Goal: Task Accomplishment & Management: Complete application form

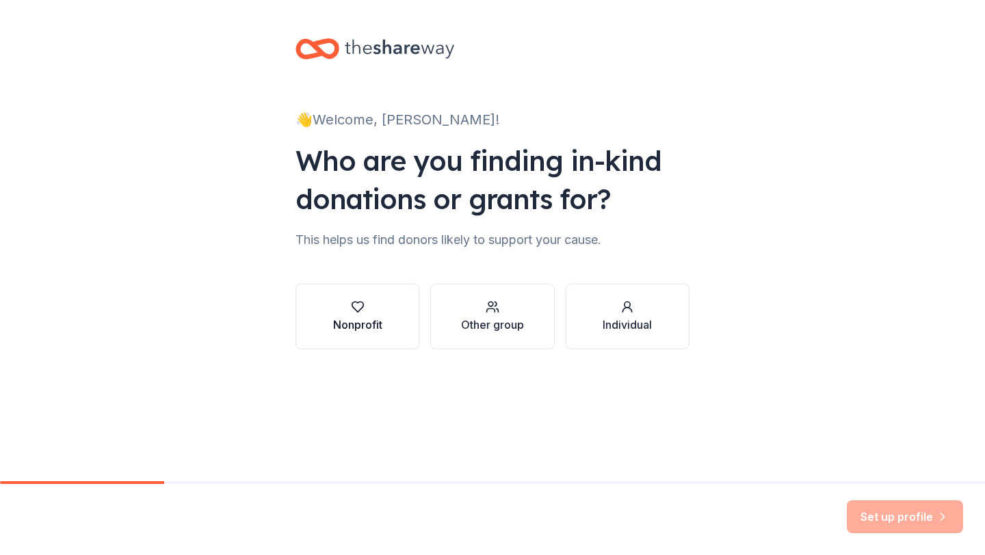
click at [362, 310] on icon "button" at bounding box center [358, 307] width 14 height 14
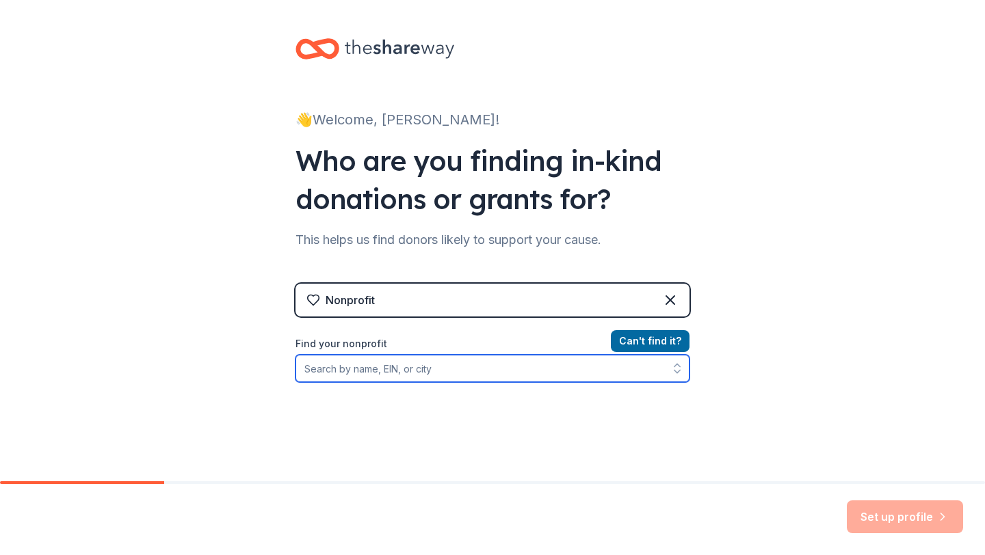
click at [457, 368] on input "Find your nonprofit" at bounding box center [492, 368] width 394 height 27
paste input "371542305"
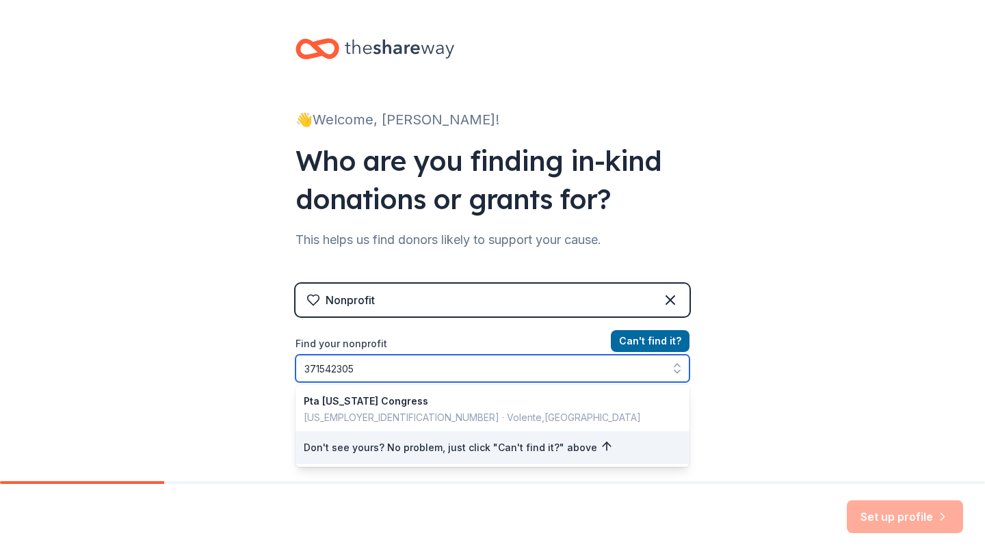
type input "[US_EMPLOYER_IDENTIFICATION_NUMBER]"
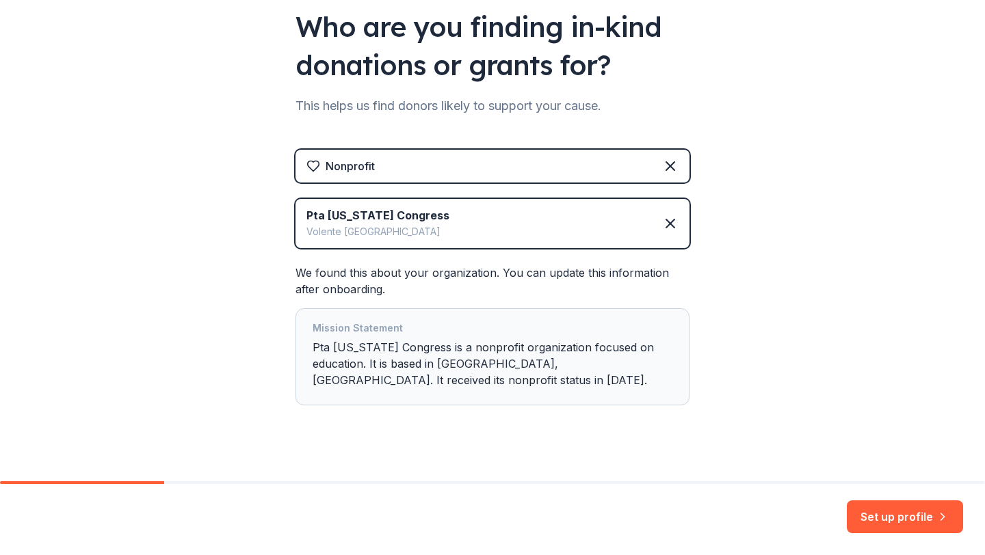
scroll to position [135, 0]
click at [888, 514] on button "Set up profile" at bounding box center [905, 517] width 116 height 33
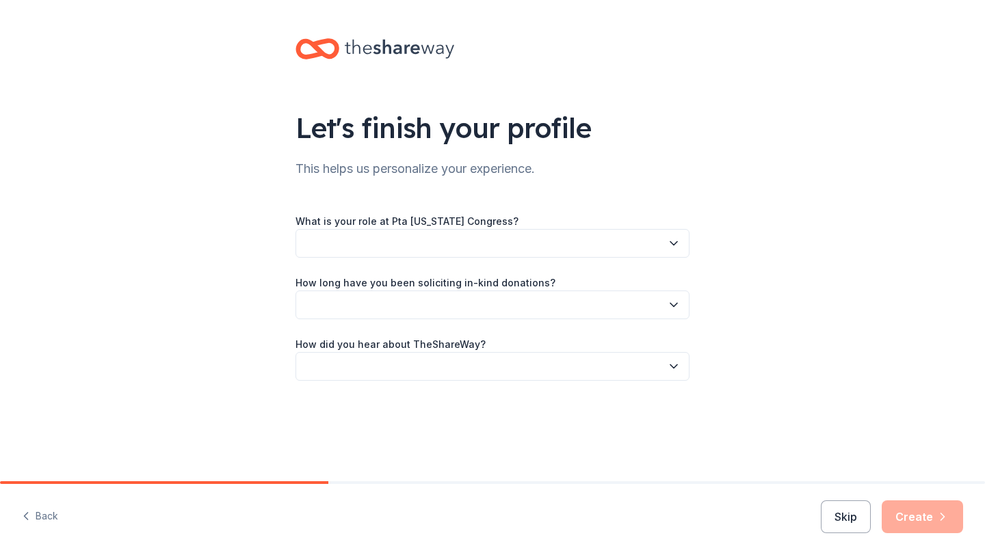
click at [621, 248] on button "button" at bounding box center [492, 243] width 394 height 29
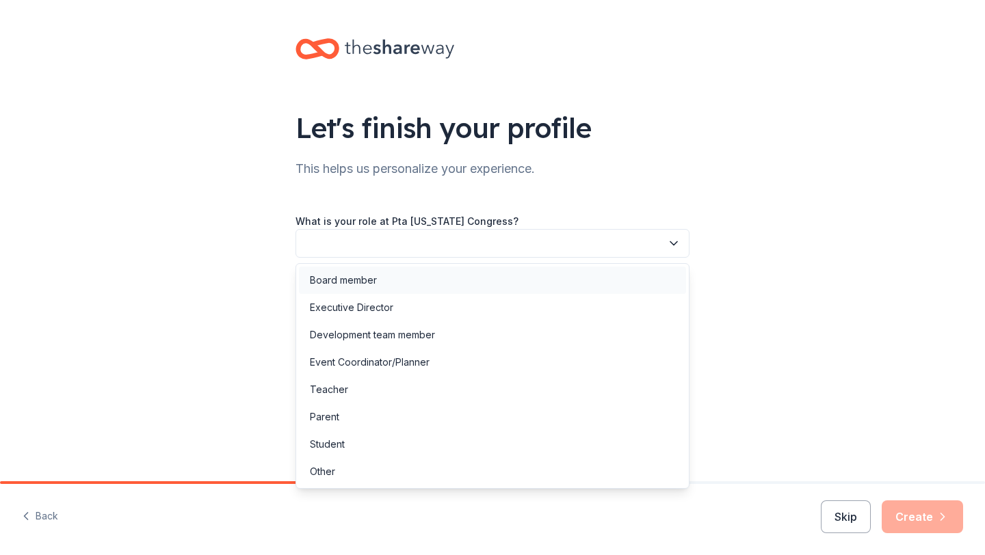
click at [561, 280] on div "Board member" at bounding box center [492, 280] width 387 height 27
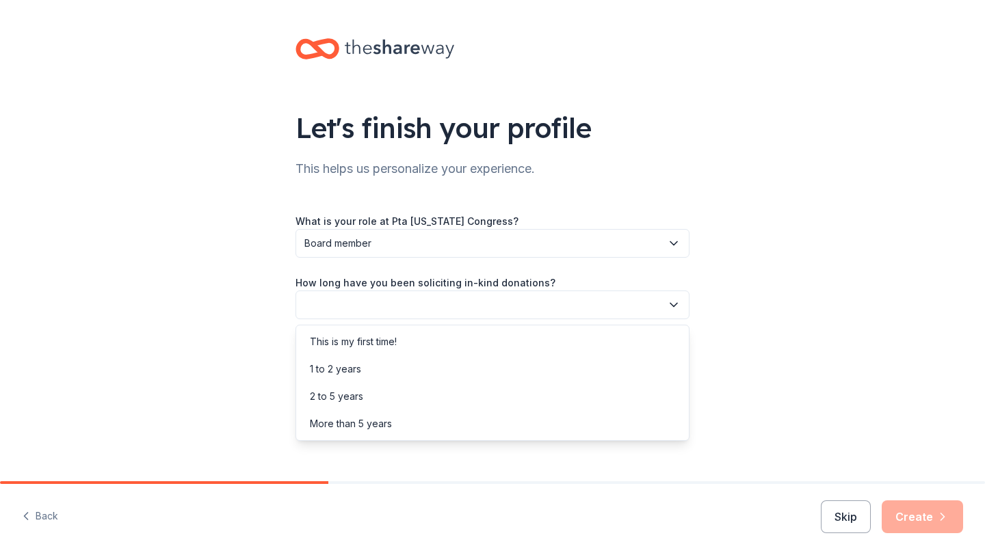
click at [567, 303] on button "button" at bounding box center [492, 305] width 394 height 29
click at [518, 347] on div "This is my first time!" at bounding box center [492, 341] width 387 height 27
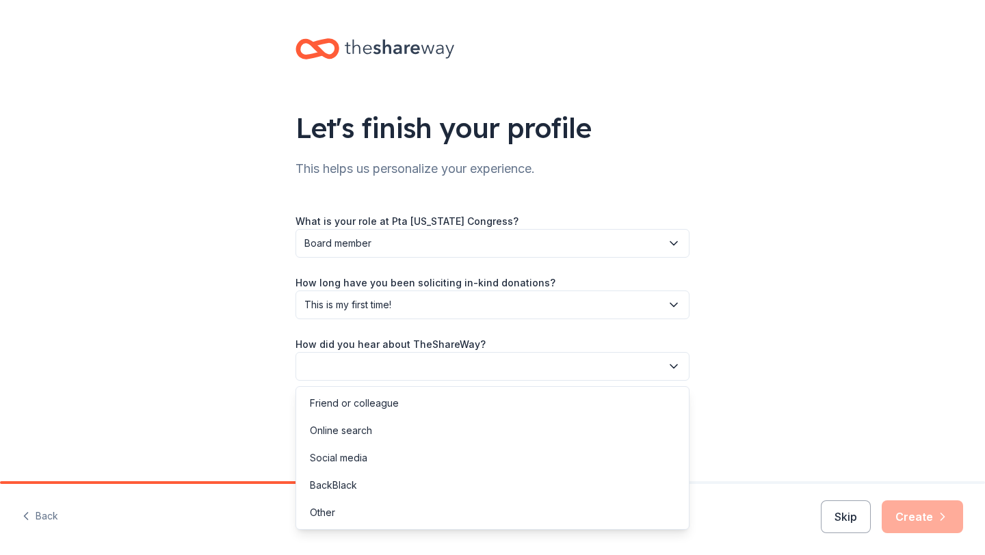
click at [520, 362] on button "button" at bounding box center [492, 366] width 394 height 29
click at [501, 406] on div "Friend or colleague" at bounding box center [492, 403] width 387 height 27
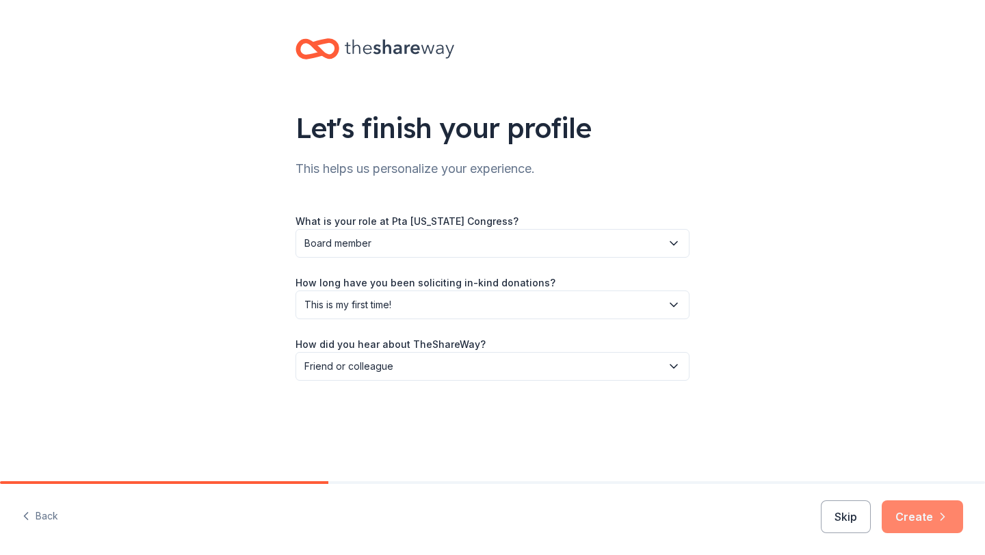
click at [935, 520] on button "Create" at bounding box center [921, 517] width 81 height 33
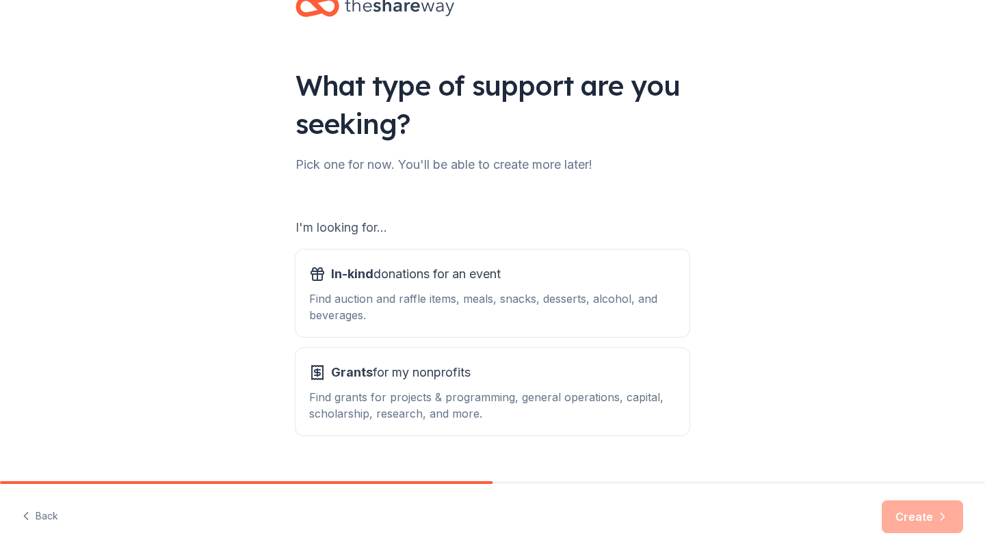
scroll to position [70, 0]
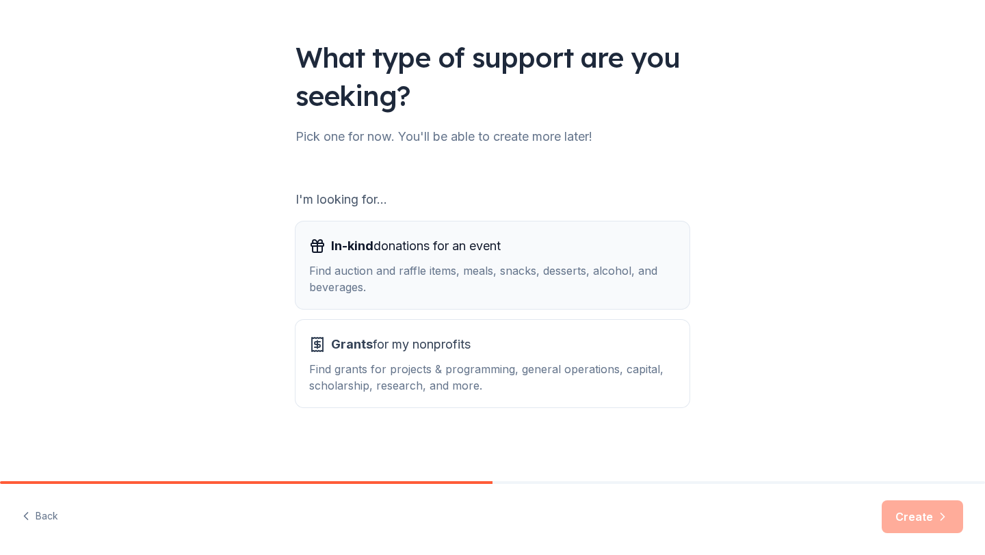
click at [617, 304] on button "In-kind donations for an event Find auction and raffle items, meals, snacks, de…" at bounding box center [492, 266] width 394 height 88
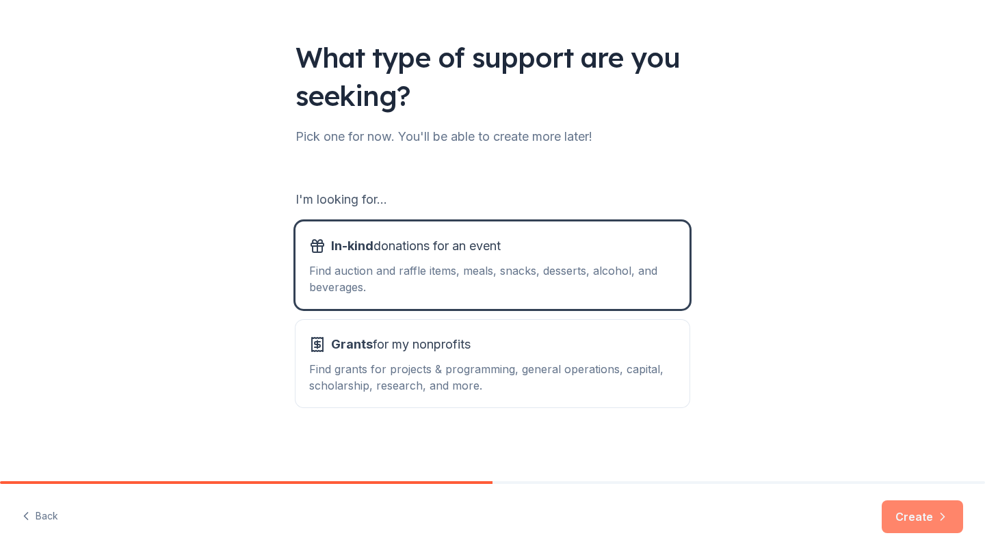
click at [948, 513] on icon "button" at bounding box center [942, 517] width 14 height 14
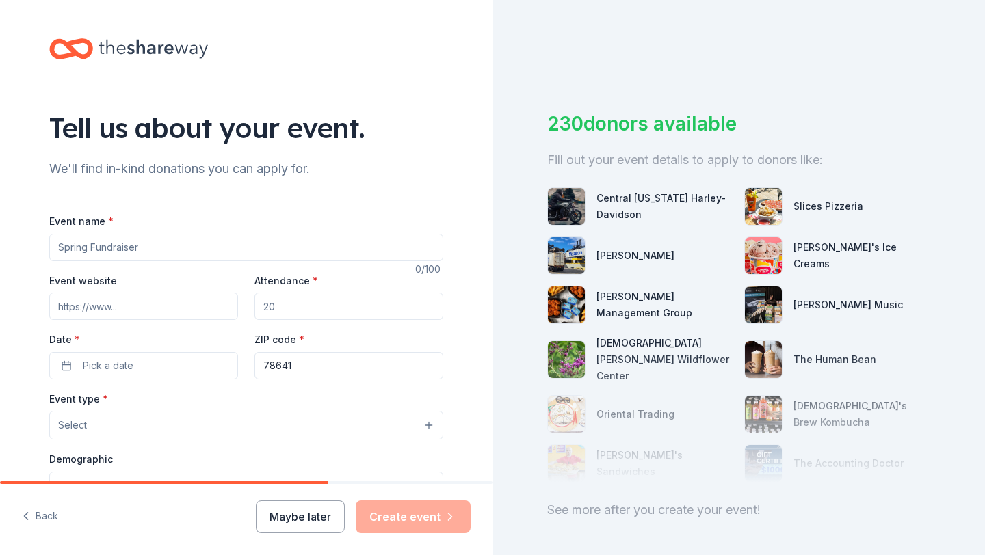
click at [282, 254] on input "Event name *" at bounding box center [246, 247] width 394 height 27
type input "Readathon"
click at [224, 305] on input "Event website" at bounding box center [143, 306] width 189 height 27
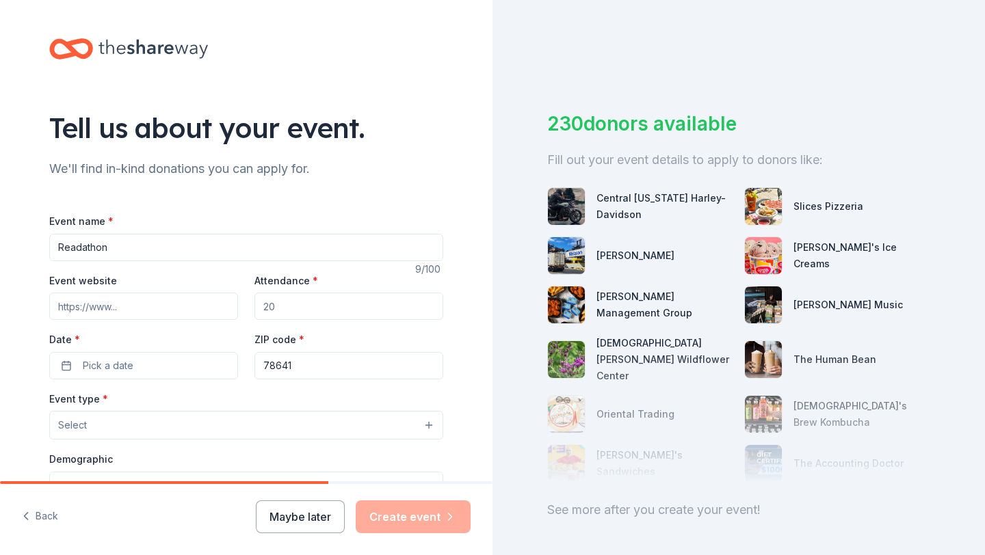
paste input "https://www.getmovinfundhub.com/event-webpage/68add1dd725379.37098877"
type input "https://www.getmovinfundhub.com/event-webpage/68add1dd725379.37098877"
click at [327, 297] on input "Attendance *" at bounding box center [348, 306] width 189 height 27
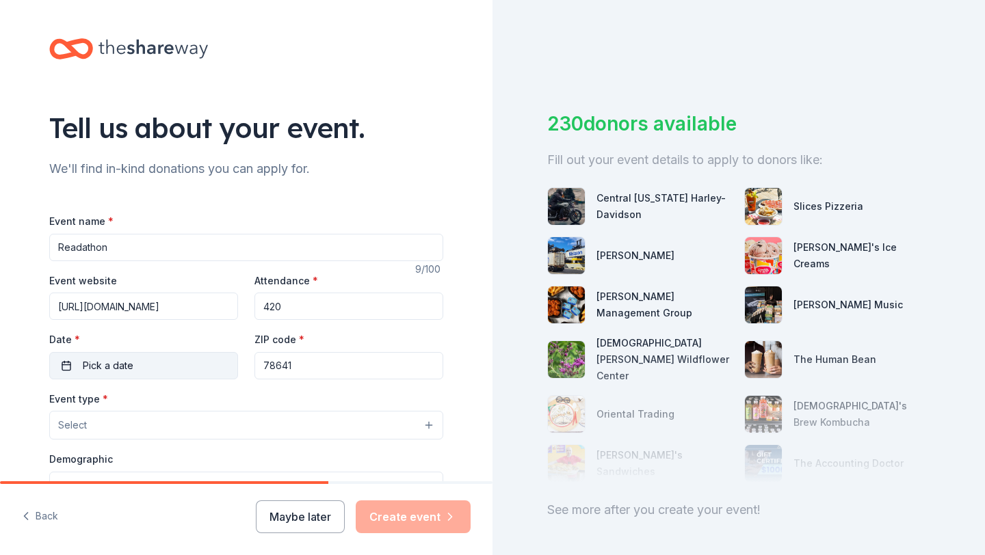
type input "420"
click at [205, 371] on button "Pick a date" at bounding box center [143, 365] width 189 height 27
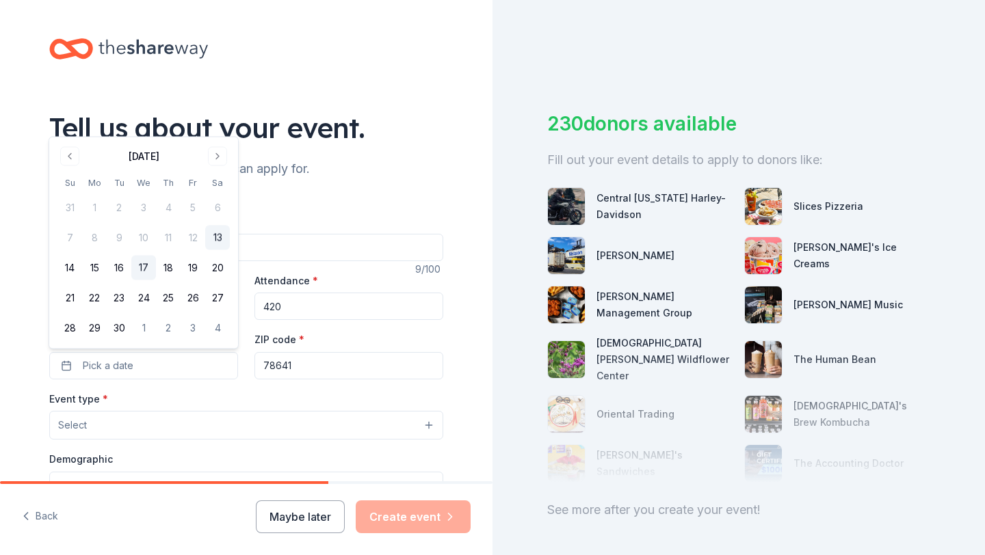
click at [150, 268] on button "17" at bounding box center [143, 268] width 25 height 25
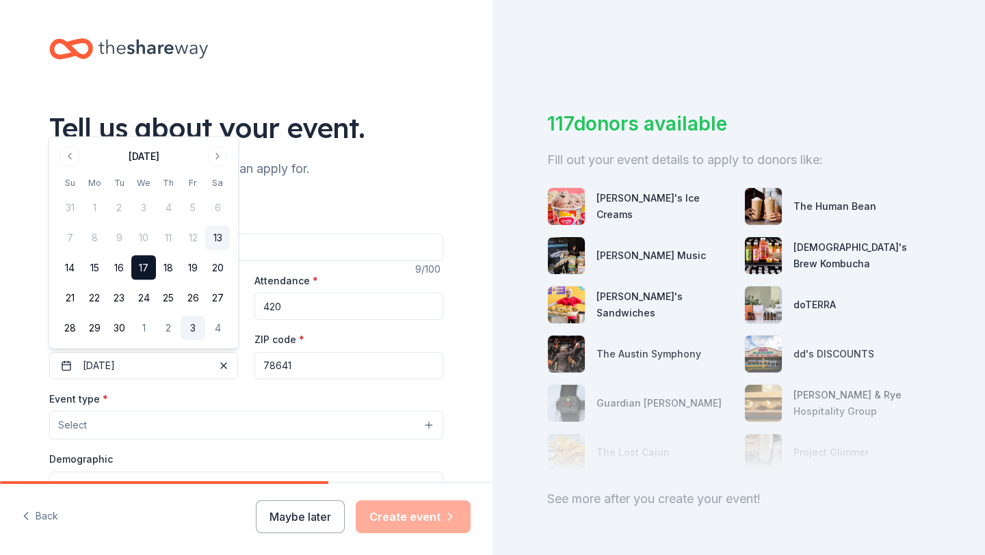
click at [184, 333] on button "3" at bounding box center [193, 328] width 25 height 25
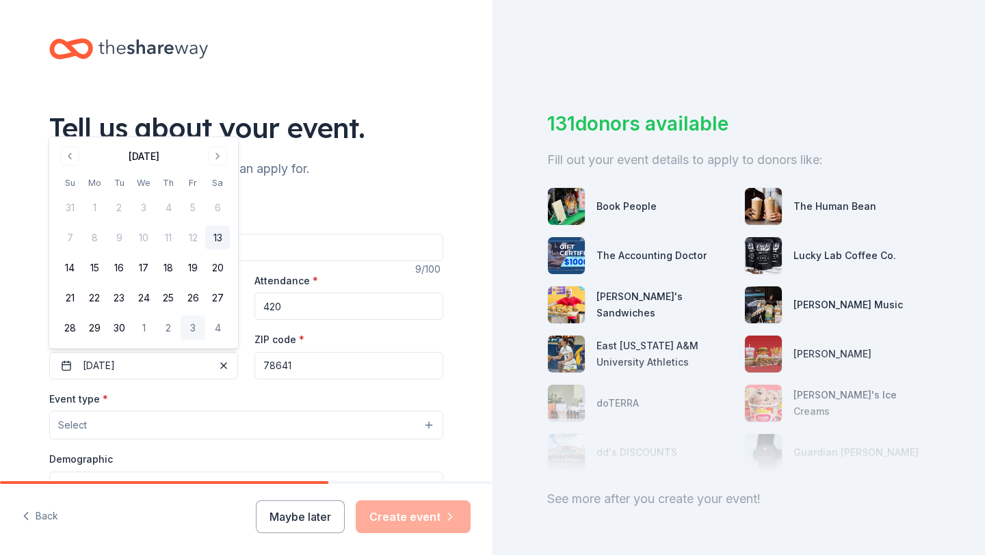
click at [308, 364] on input "78641" at bounding box center [348, 365] width 189 height 27
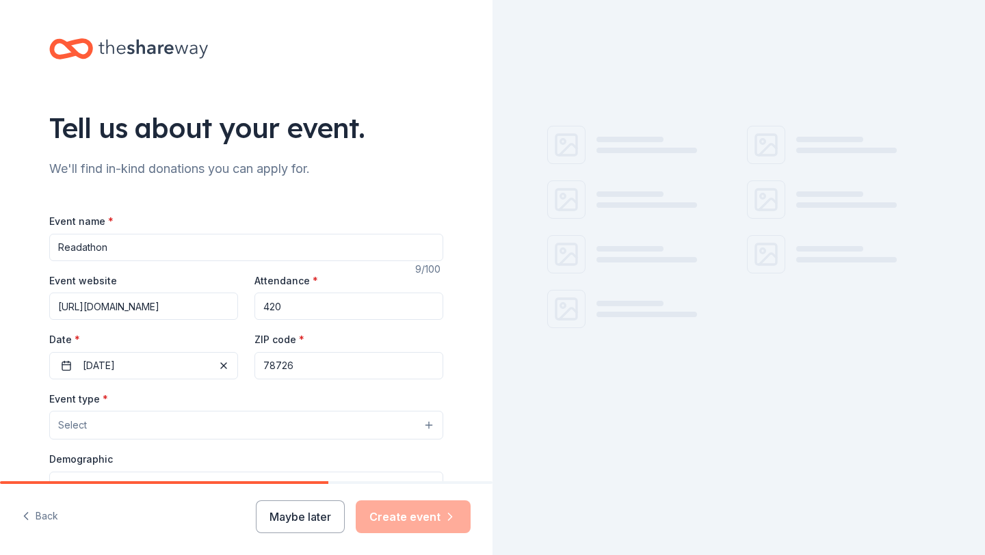
type input "78726"
click at [204, 422] on button "Select" at bounding box center [246, 425] width 394 height 29
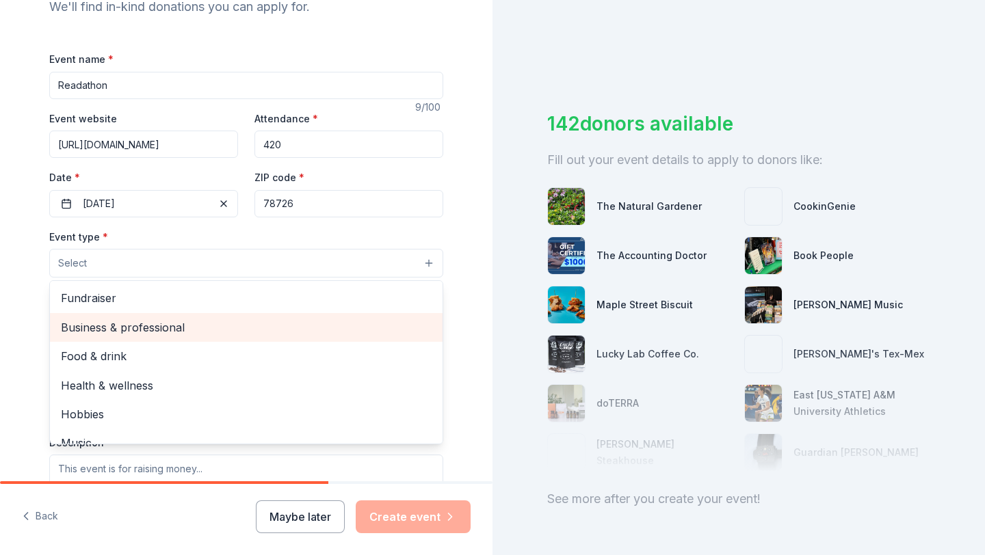
scroll to position [165, 0]
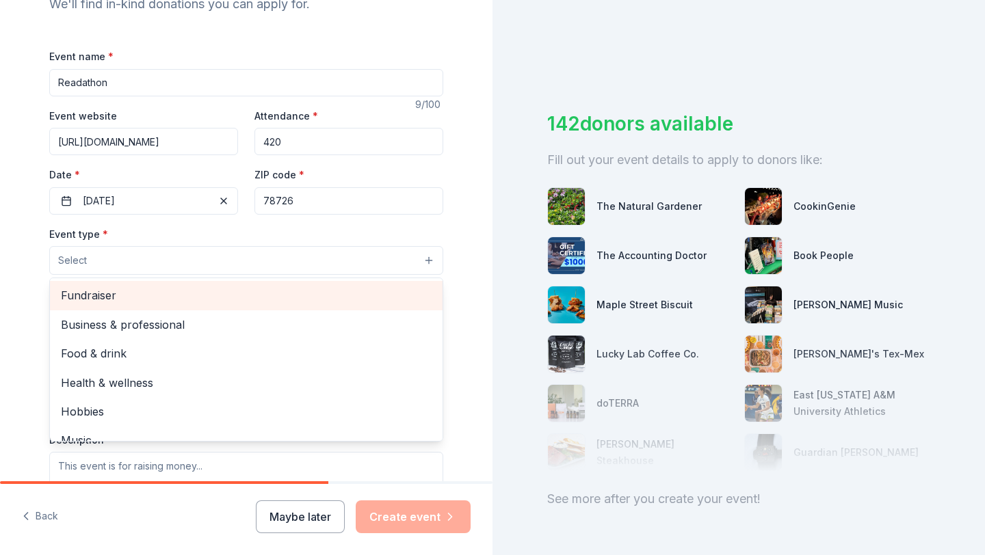
click at [171, 295] on span "Fundraiser" at bounding box center [246, 296] width 371 height 18
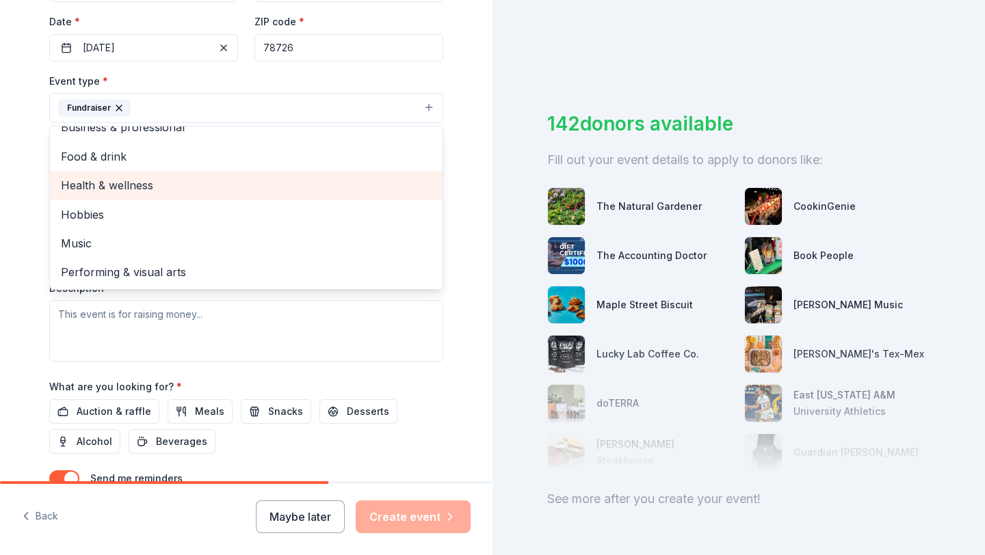
scroll to position [346, 0]
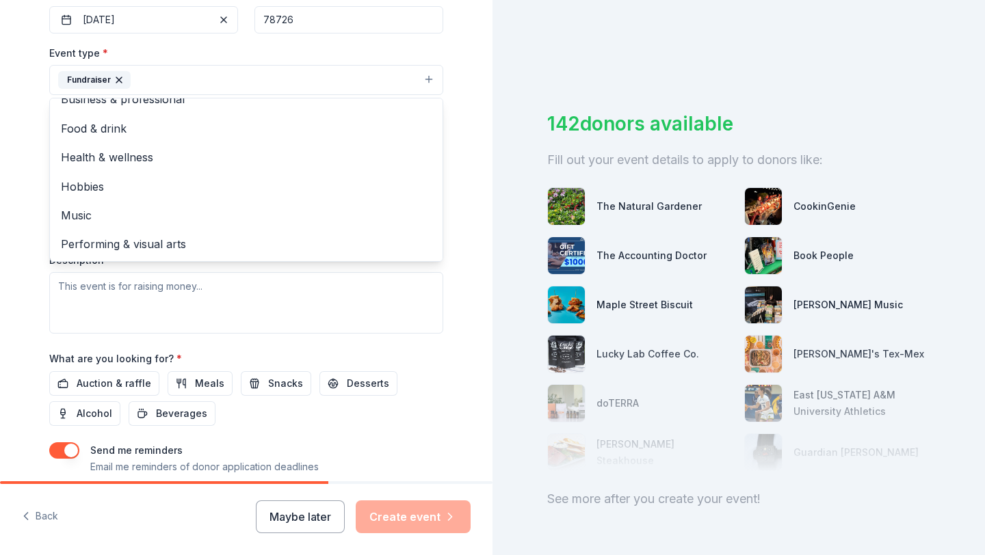
click at [459, 289] on div "Tell us about your event. We'll find in-kind donations you can apply for. Event…" at bounding box center [246, 109] width 438 height 911
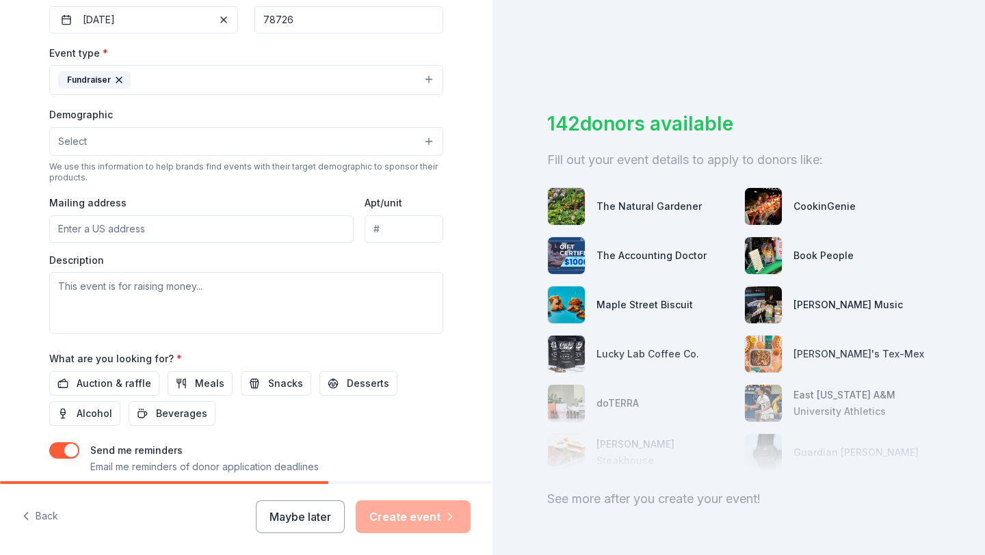
click at [215, 232] on input "Mailing address" at bounding box center [201, 228] width 304 height 27
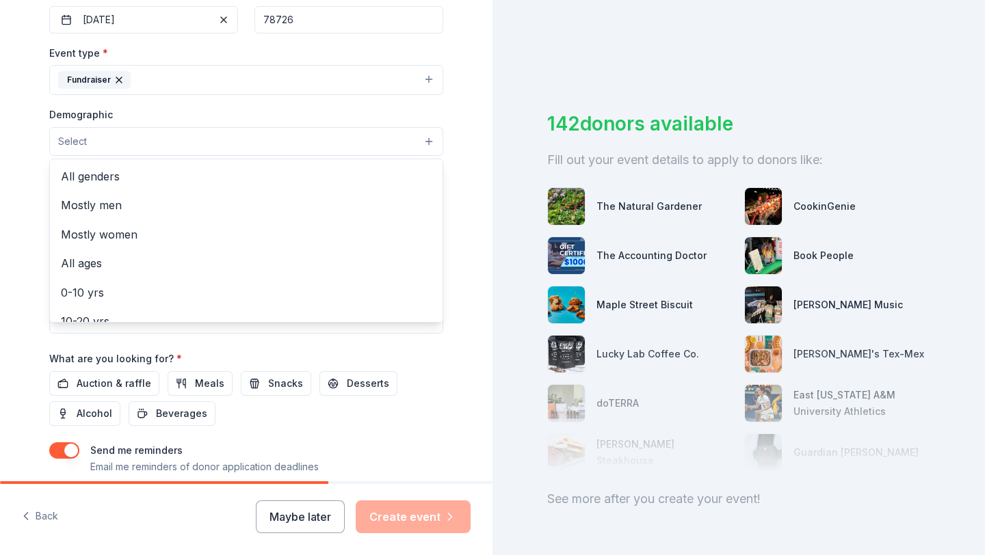
click at [199, 150] on button "Select" at bounding box center [246, 141] width 394 height 29
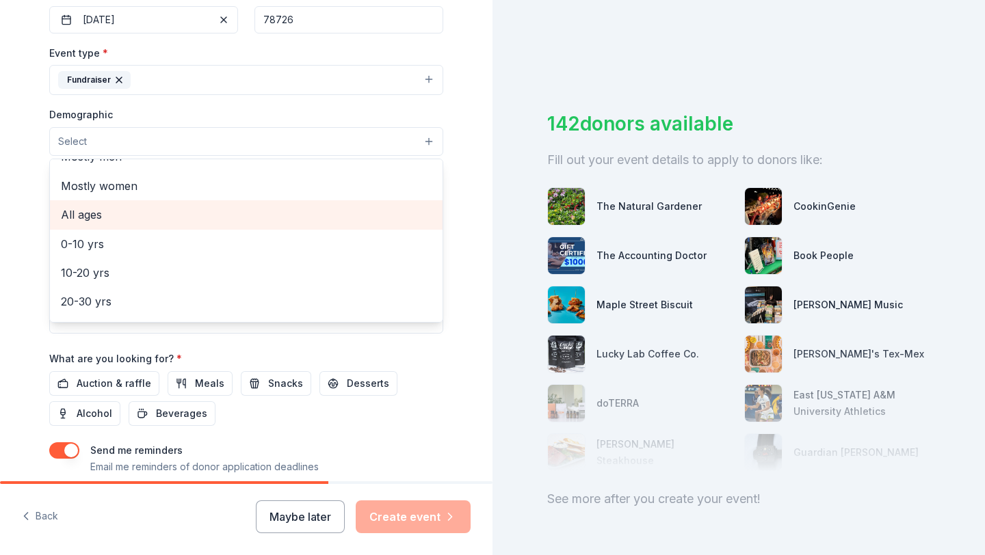
scroll to position [49, 0]
click at [155, 217] on span "All ages" at bounding box center [246, 214] width 371 height 18
click at [220, 217] on span "0-10 yrs" at bounding box center [246, 215] width 371 height 18
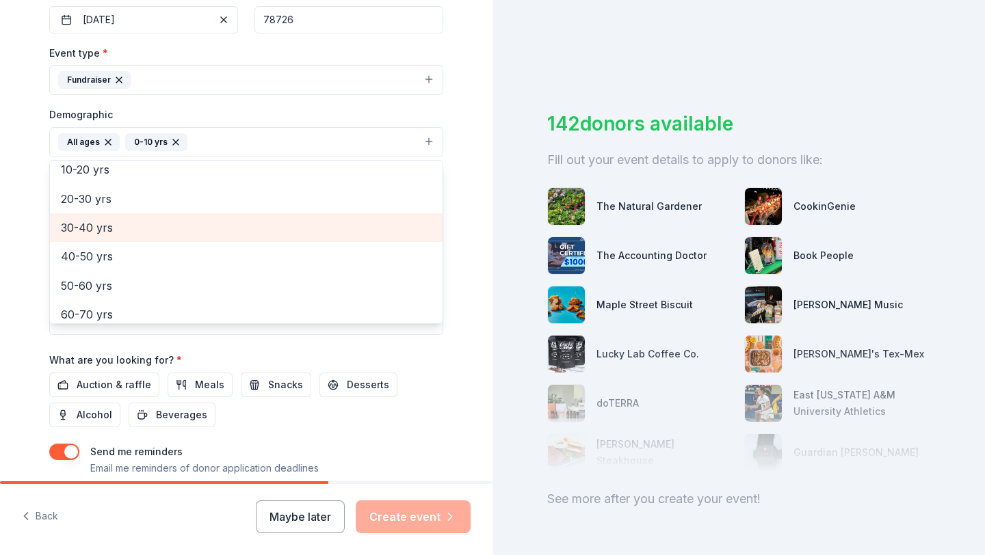
scroll to position [97, 0]
click at [356, 222] on span "30-40 yrs" at bounding box center [246, 226] width 371 height 18
click at [347, 230] on span "40-50 yrs" at bounding box center [246, 226] width 371 height 18
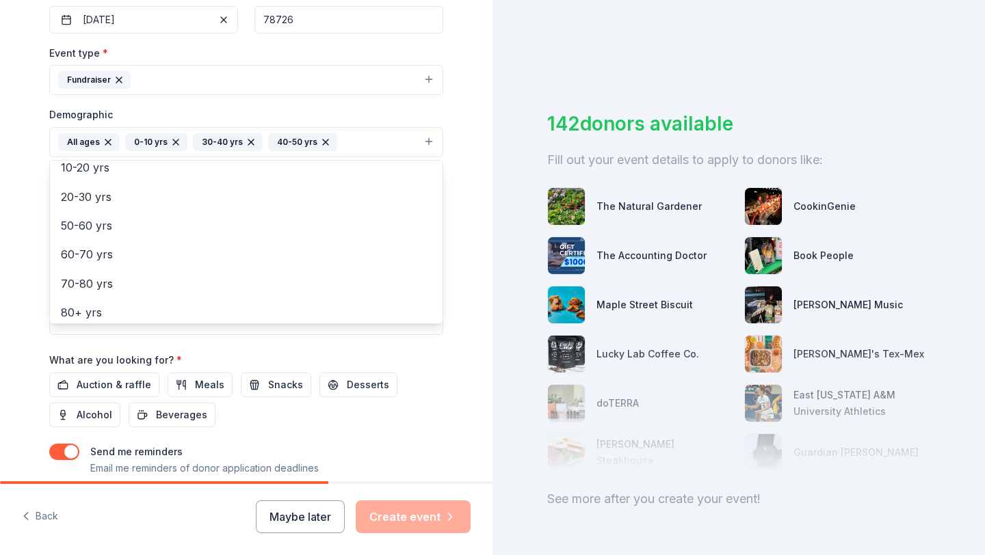
click at [468, 243] on div "Tell us about your event. We'll find in-kind donations you can apply for. Event…" at bounding box center [246, 110] width 492 height 913
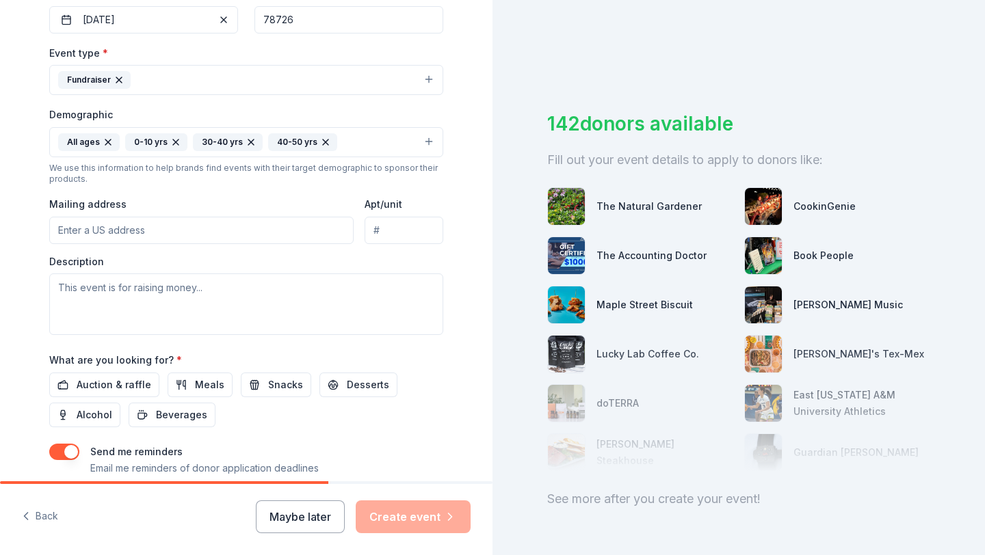
click at [305, 231] on input "Mailing address" at bounding box center [201, 230] width 304 height 27
paste input "12024 Vista Parke Dr, Austin, TX 78726"
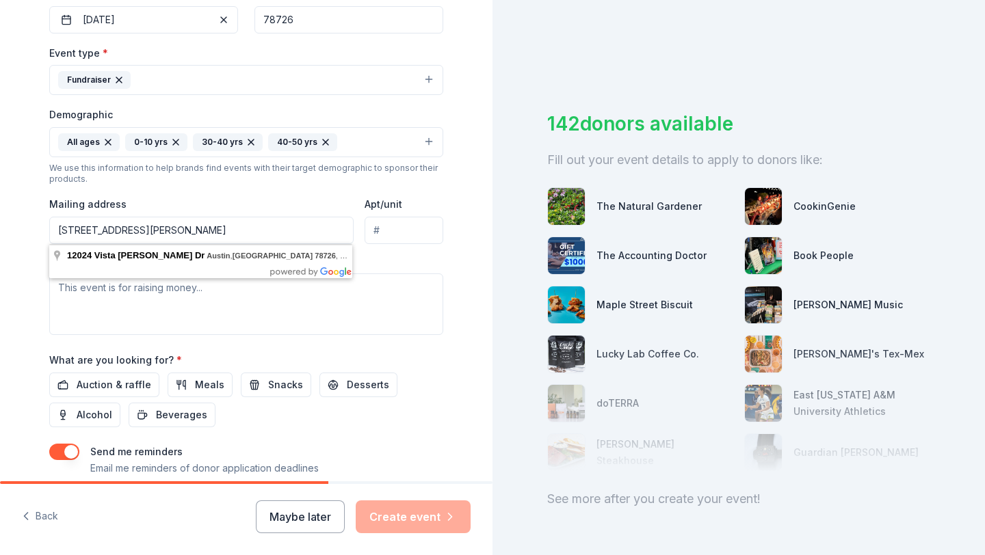
type input "12024 Vista Parke Dr, Austin, TX 78726"
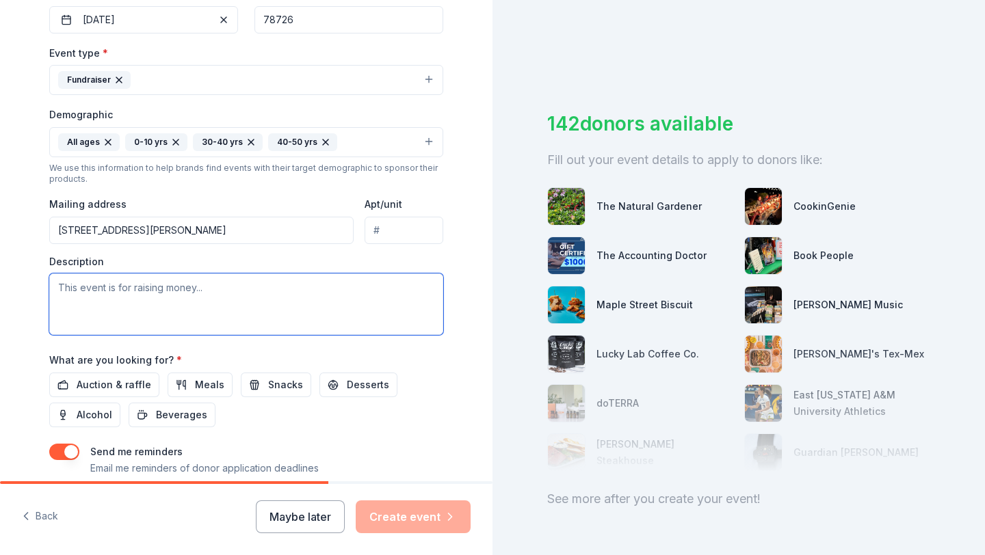
click at [321, 294] on textarea at bounding box center [246, 305] width 394 height 62
drag, startPoint x: 209, startPoint y: 291, endPoint x: 46, endPoint y: 293, distance: 162.7
click at [46, 293] on div "Tell us about your event. We'll find in-kind donations you can apply for. Event…" at bounding box center [246, 110] width 438 height 913
paste textarea "Our Read-a-thon is a two-week schoolwide event where students set reading goals…"
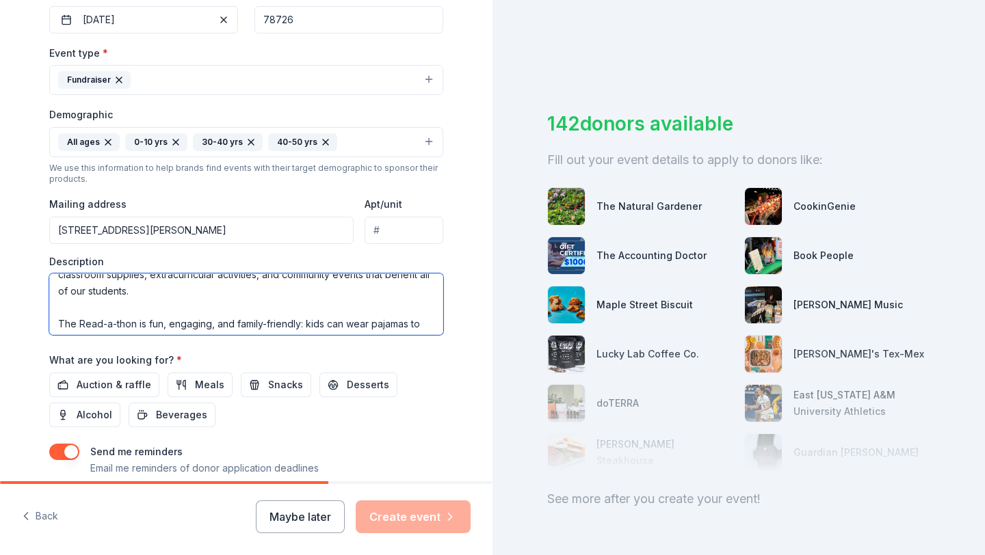
scroll to position [75, 0]
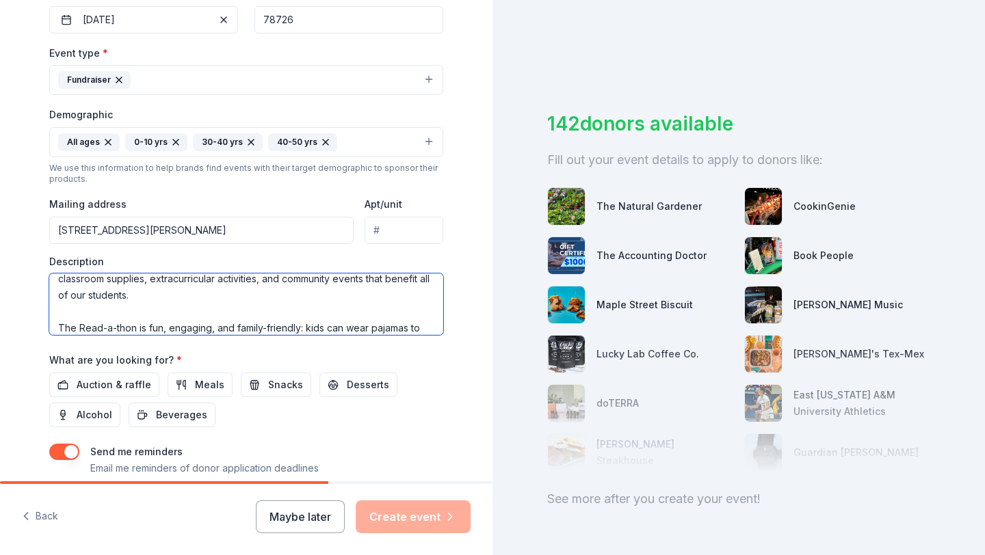
click at [139, 297] on textarea "Our Read-a-thon is a two-week schoolwide event where students set reading goals…" at bounding box center [246, 305] width 394 height 62
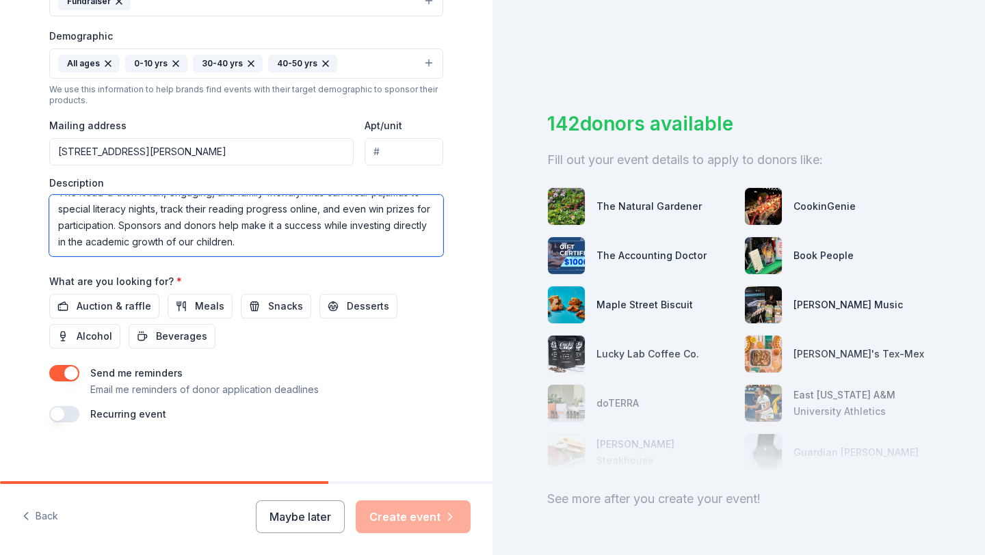
scroll to position [429, 0]
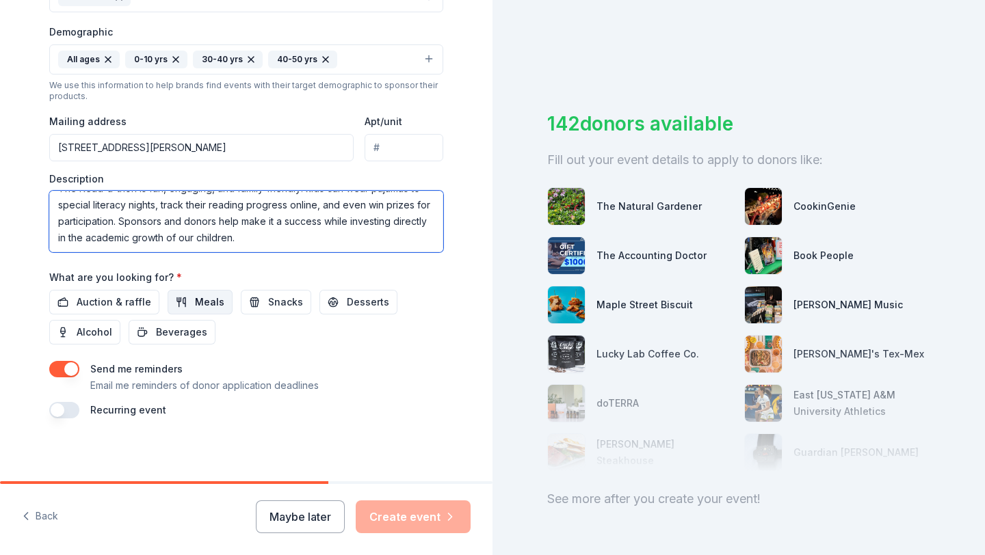
type textarea "Our Read-a-thon is a two-week schoolwide event where students set reading goals…"
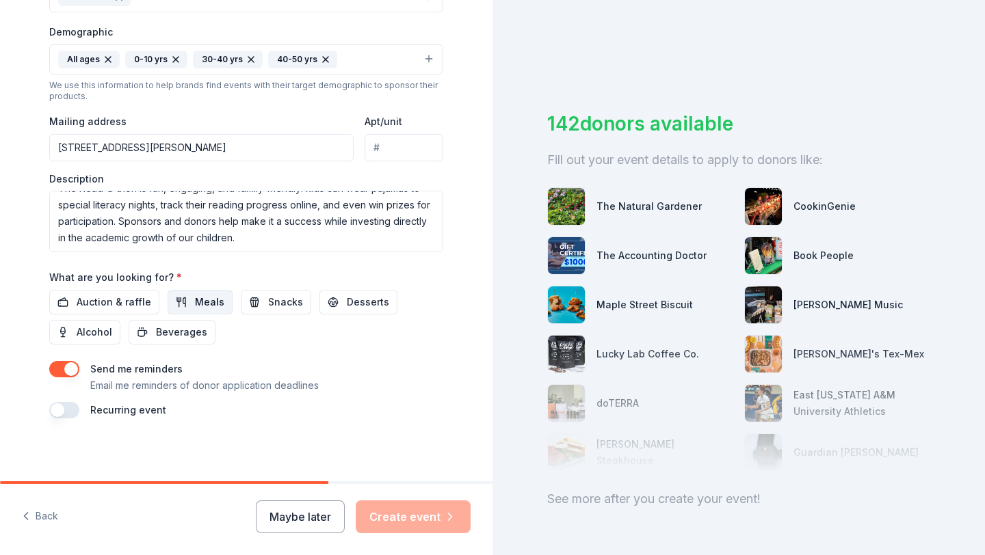
click at [195, 295] on span "Meals" at bounding box center [209, 302] width 29 height 16
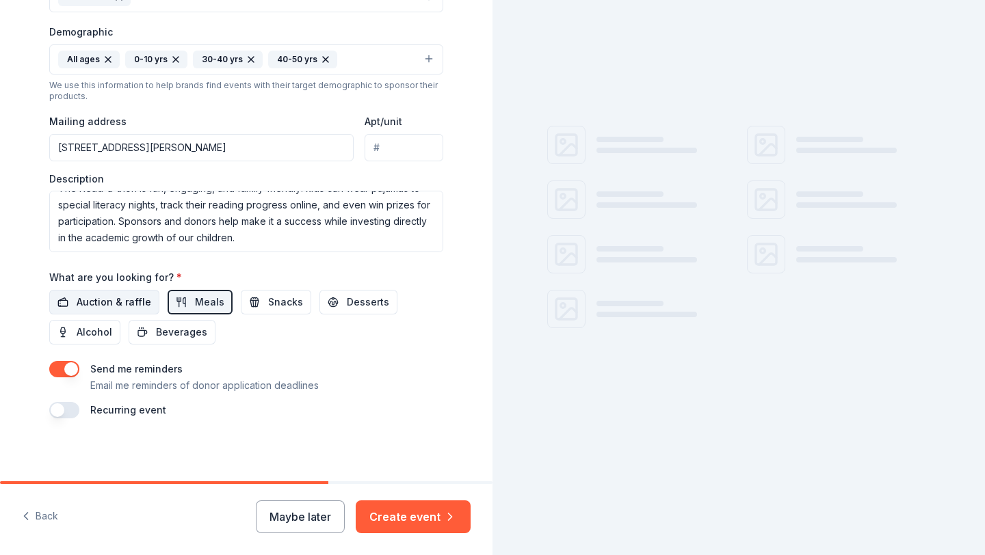
click at [137, 300] on span "Auction & raffle" at bounding box center [114, 302] width 75 height 16
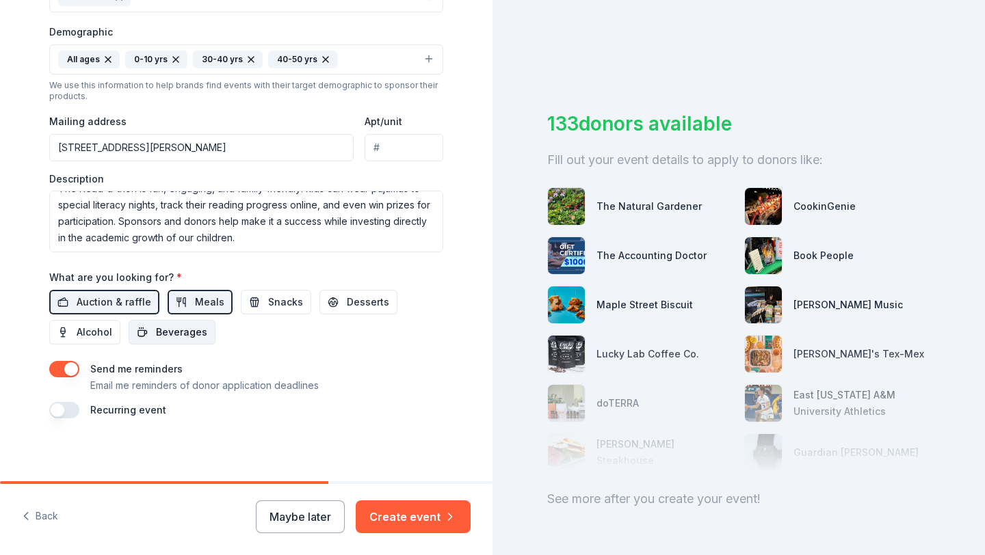
click at [185, 330] on span "Beverages" at bounding box center [181, 332] width 51 height 16
click at [349, 302] on span "Desserts" at bounding box center [368, 302] width 42 height 16
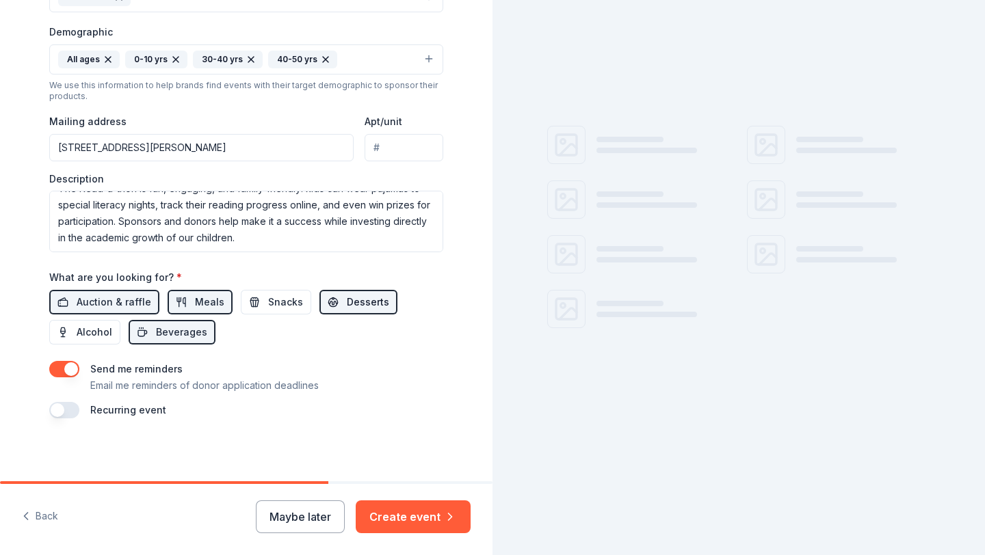
scroll to position [431, 0]
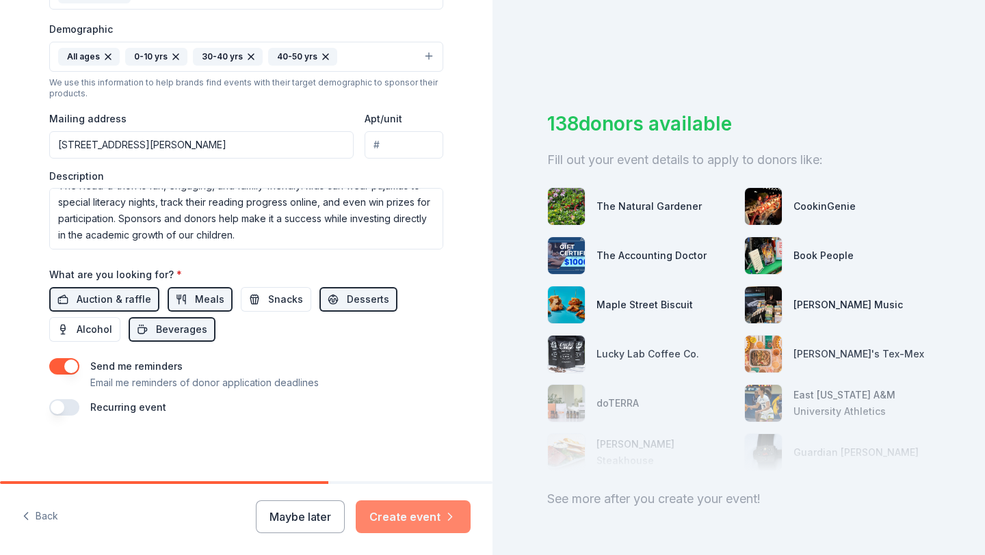
click at [436, 522] on button "Create event" at bounding box center [413, 517] width 115 height 33
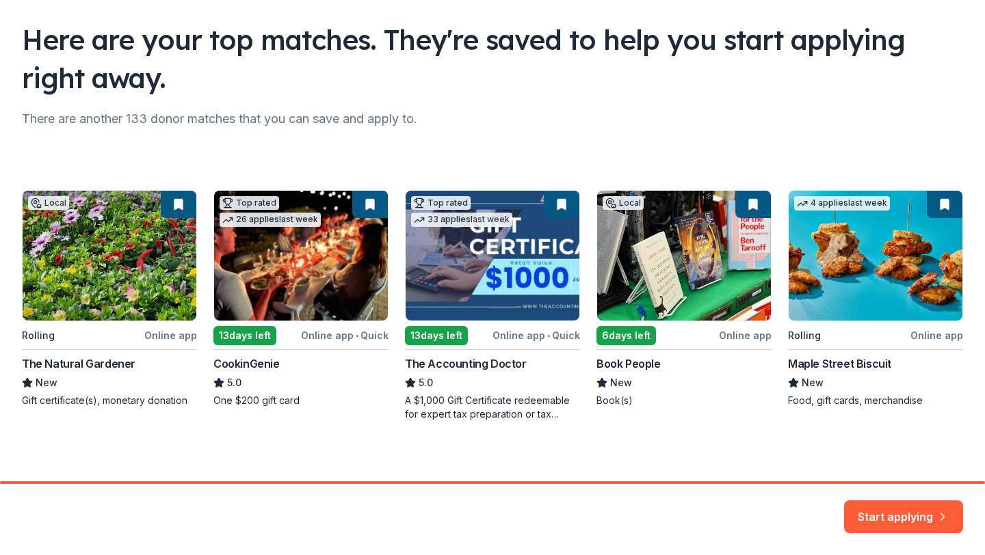
scroll to position [94, 0]
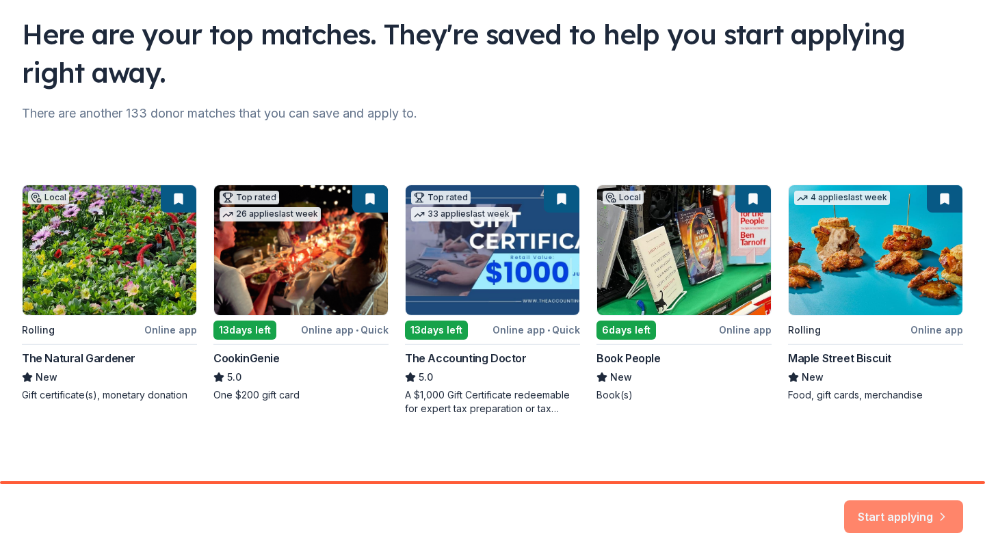
click at [899, 519] on button "Start applying" at bounding box center [903, 508] width 119 height 33
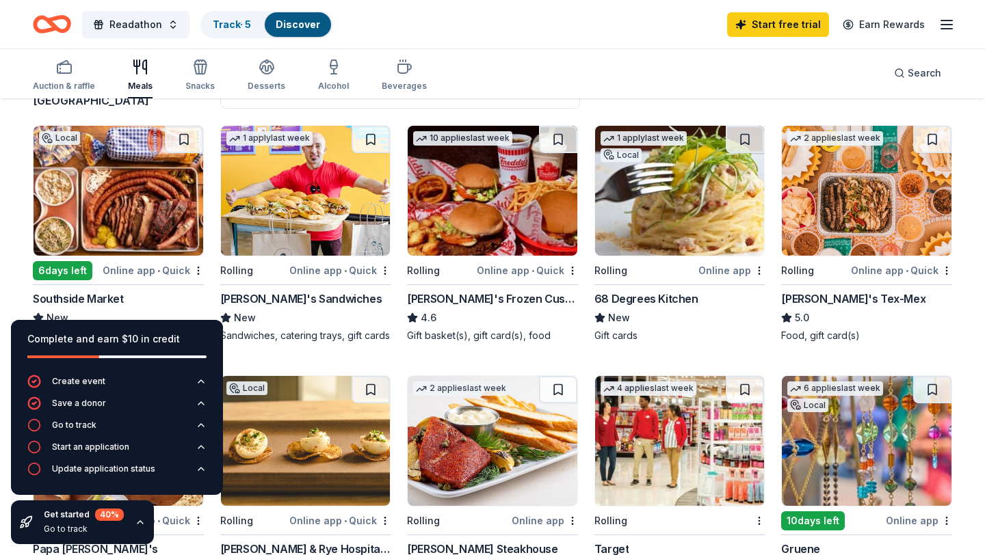
scroll to position [128, 0]
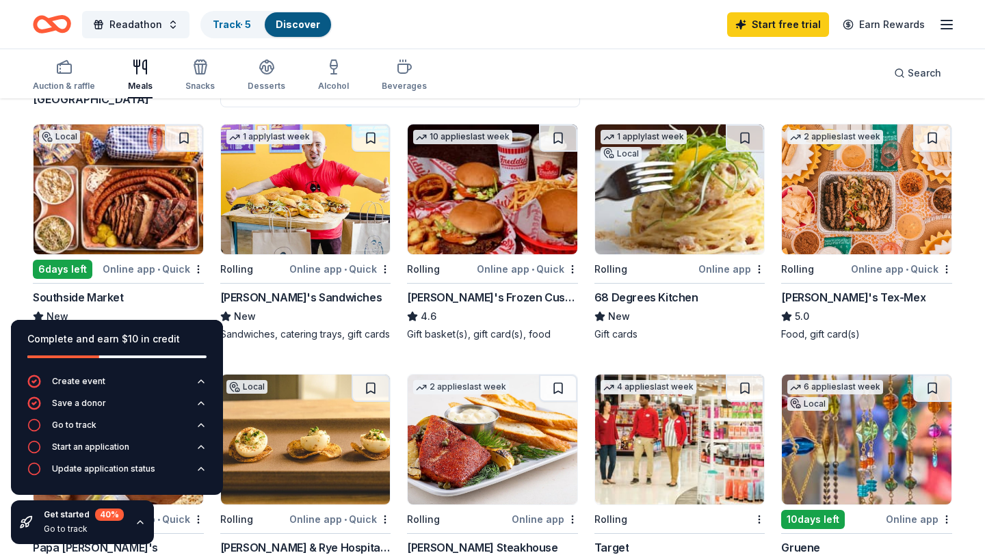
click at [551, 271] on div "Online app • Quick" at bounding box center [527, 269] width 101 height 17
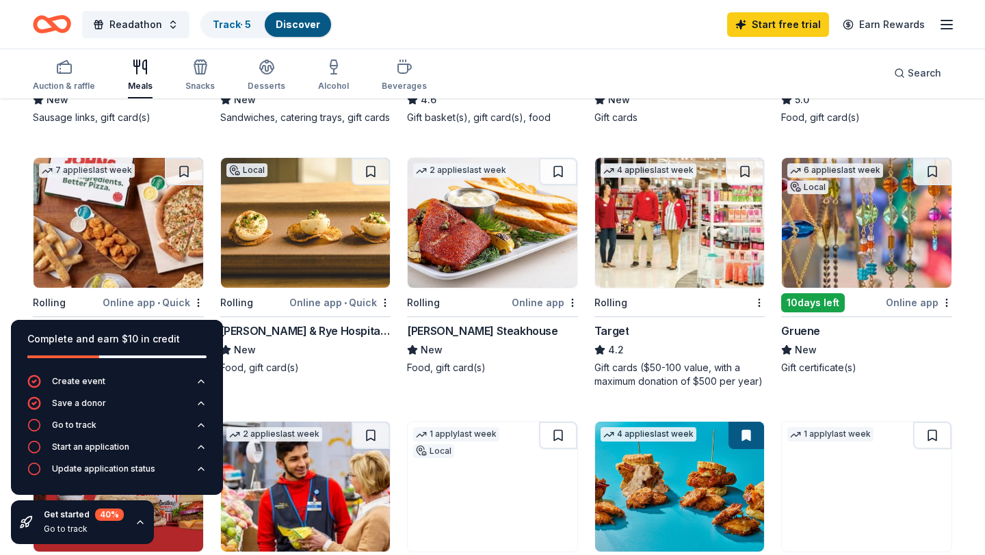
scroll to position [338, 0]
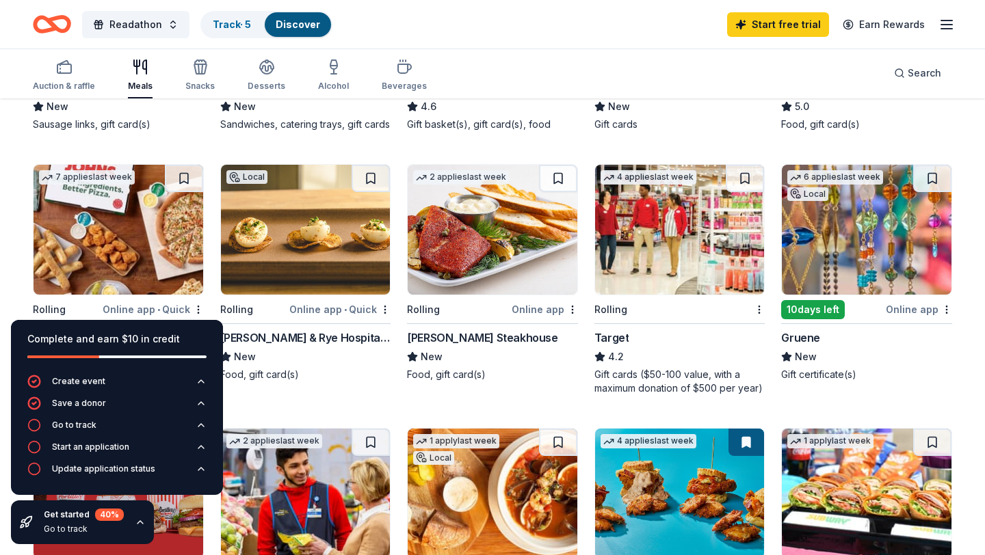
click at [505, 261] on img at bounding box center [493, 230] width 170 height 130
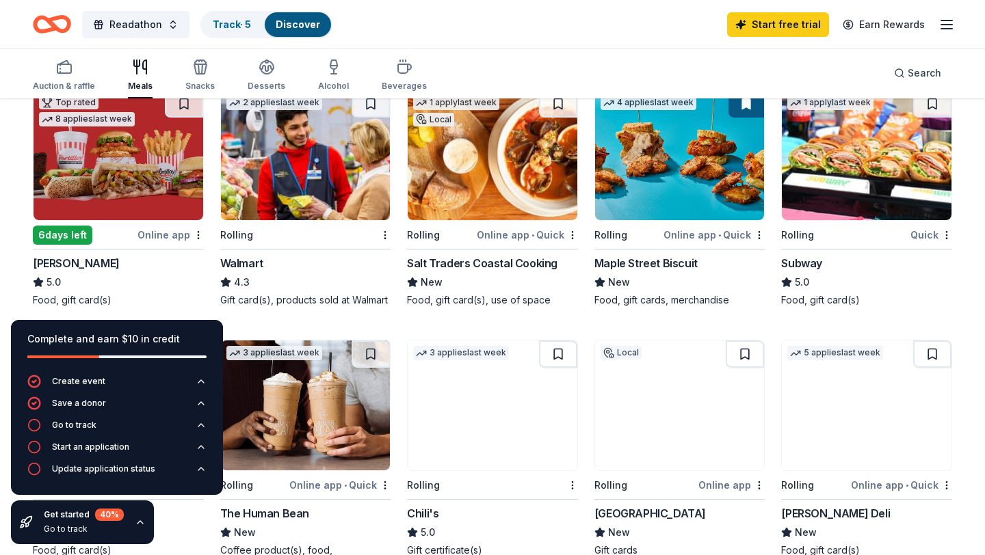
scroll to position [672, 0]
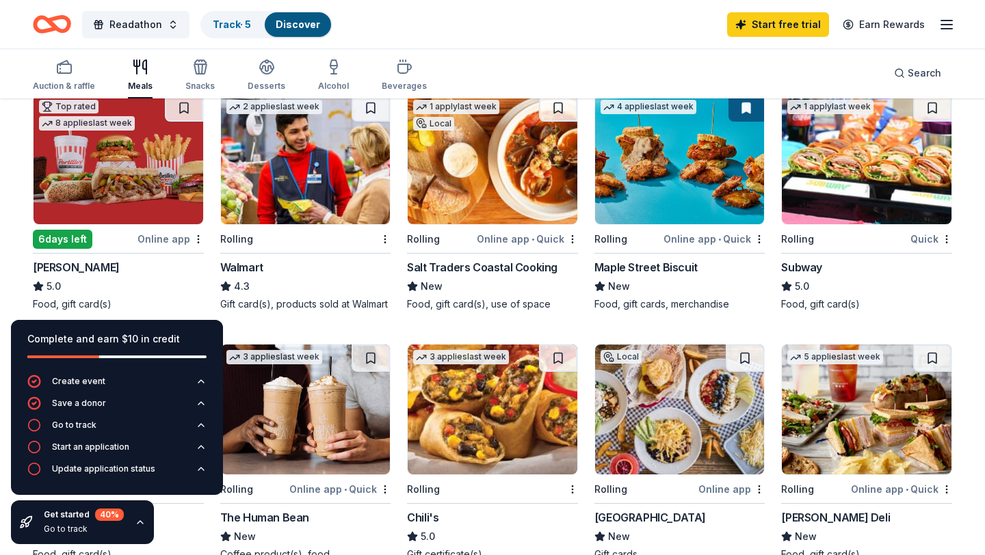
click at [534, 206] on img at bounding box center [493, 159] width 170 height 130
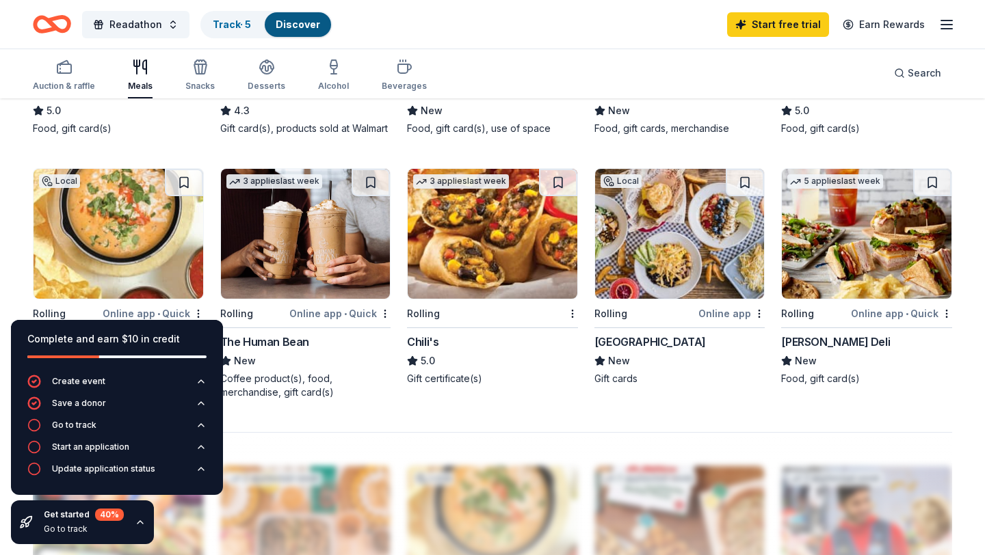
scroll to position [846, 0]
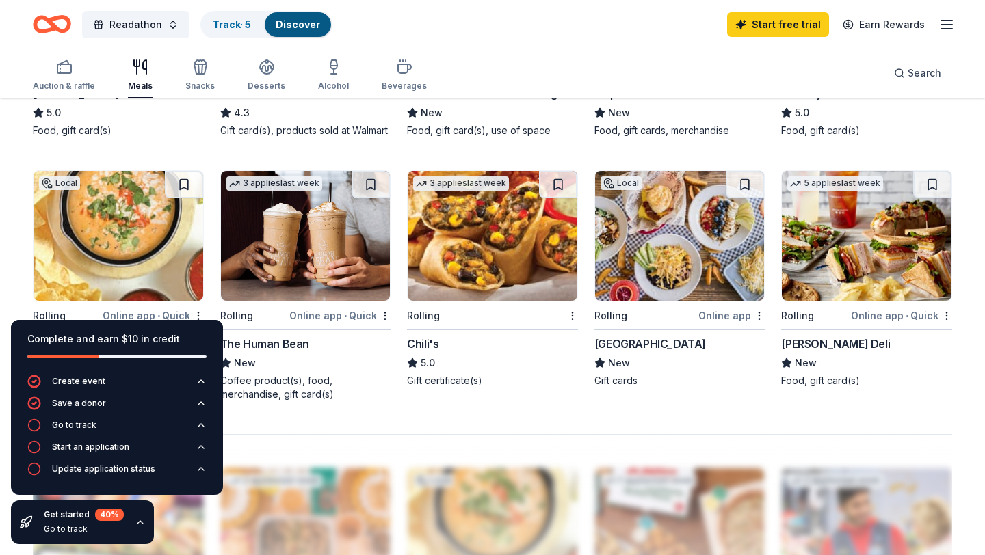
click at [697, 285] on img at bounding box center [680, 236] width 170 height 130
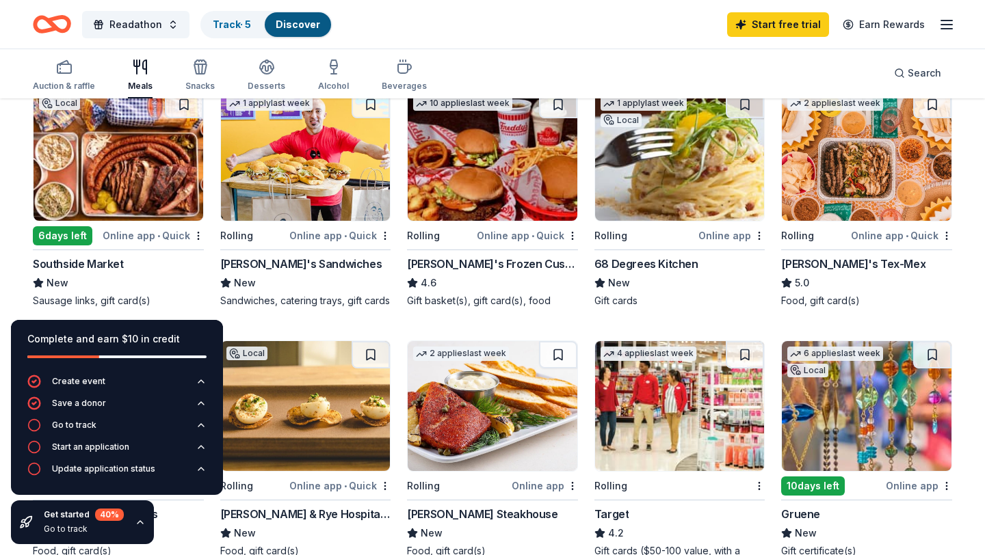
scroll to position [164, 0]
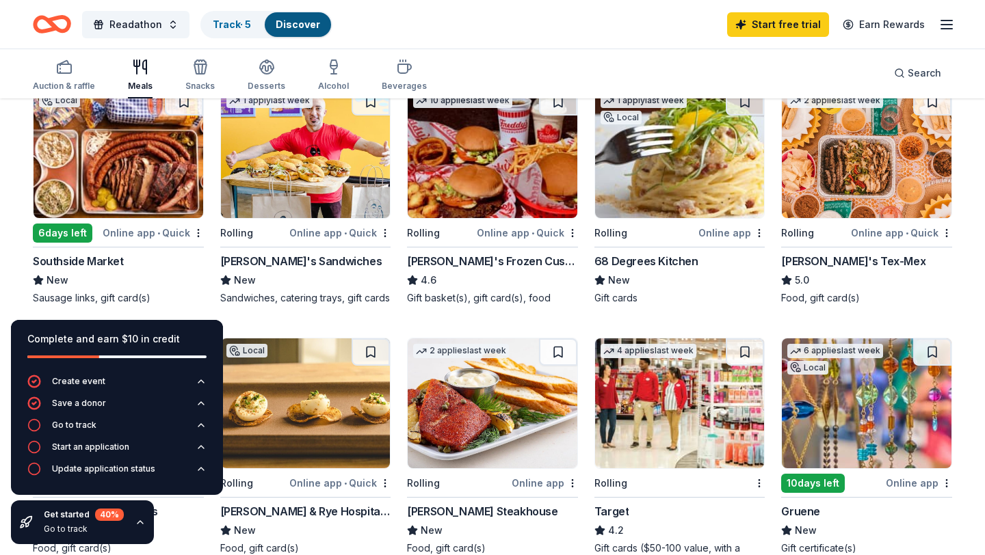
click at [336, 189] on img at bounding box center [306, 153] width 170 height 130
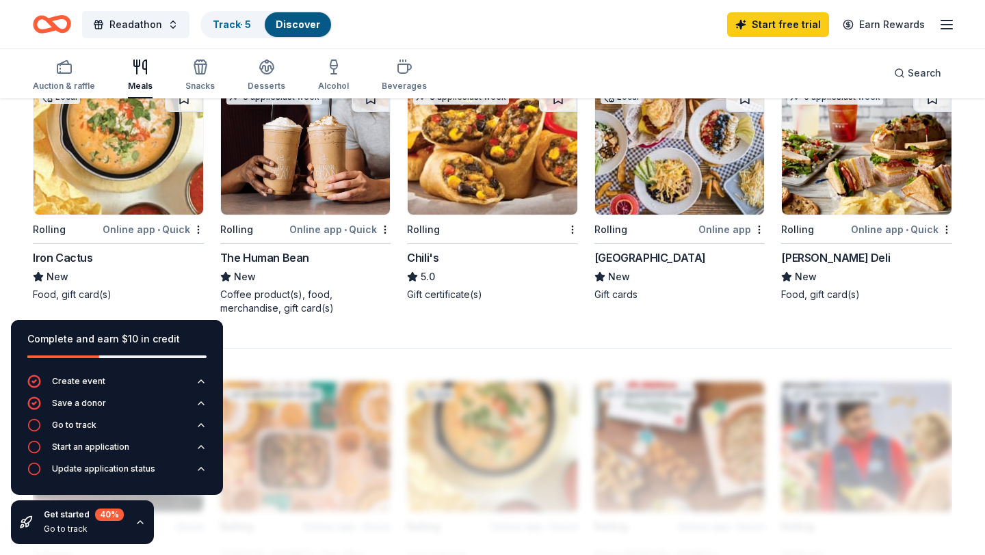
scroll to position [930, 0]
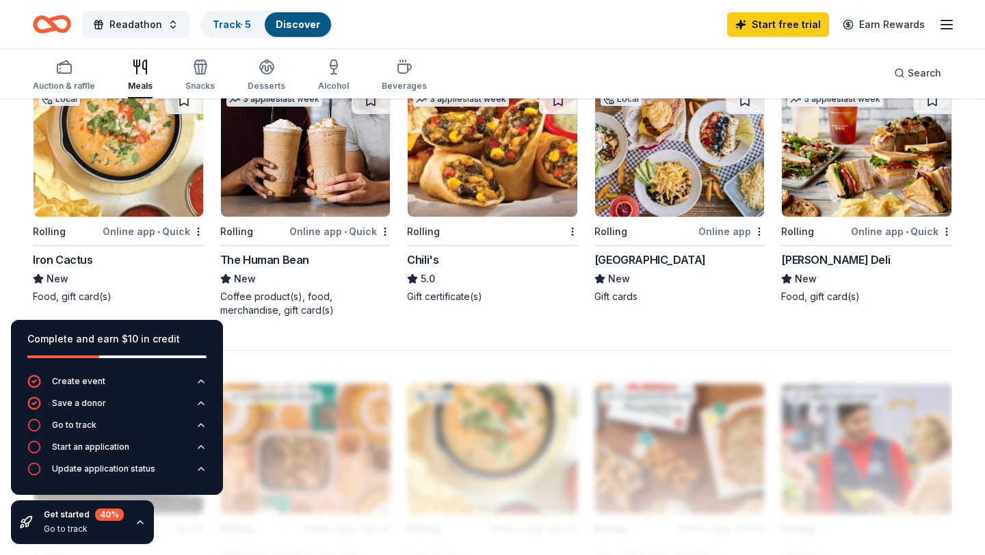
click at [308, 183] on img at bounding box center [306, 152] width 170 height 130
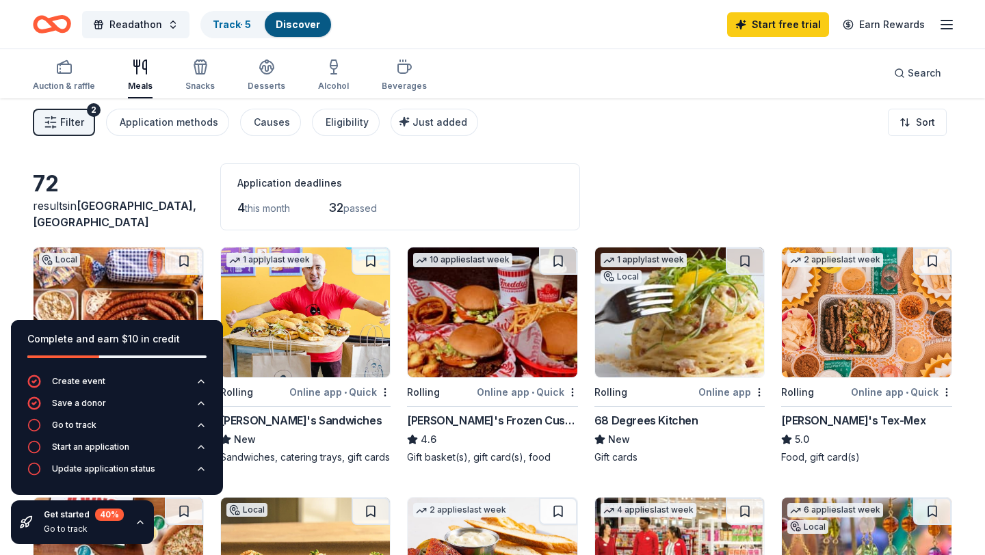
scroll to position [4, 0]
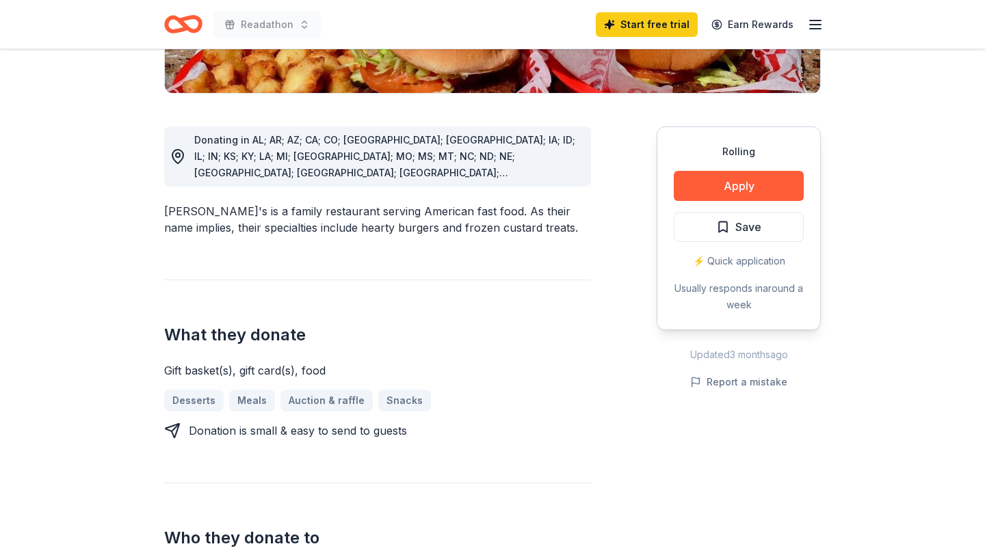
scroll to position [354, 0]
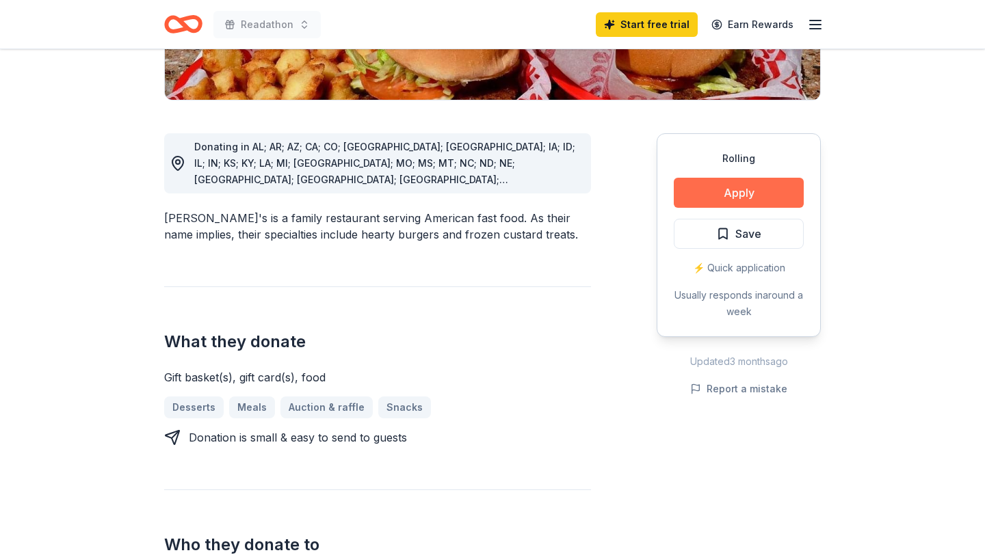
click at [751, 178] on button "Apply" at bounding box center [739, 193] width 130 height 30
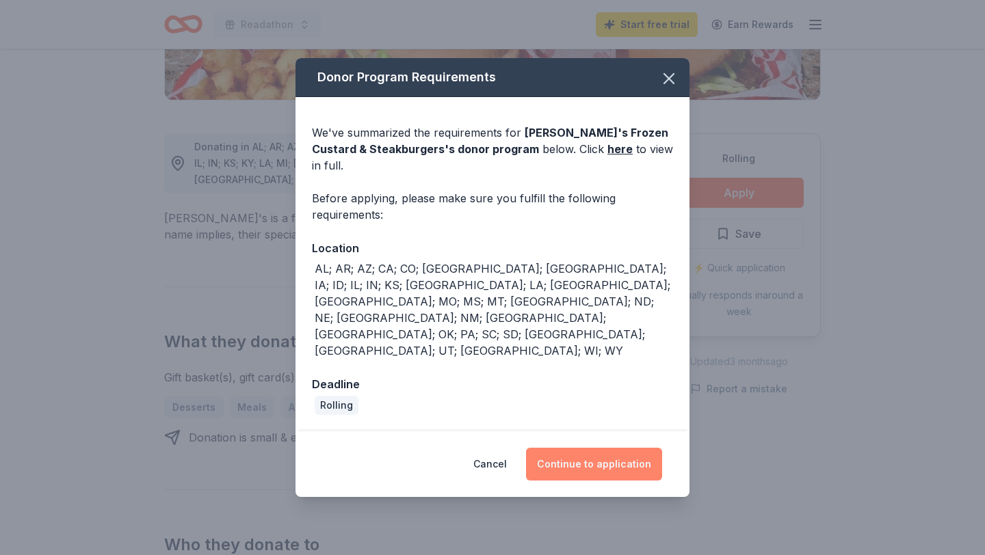
click at [631, 448] on button "Continue to application" at bounding box center [594, 464] width 136 height 33
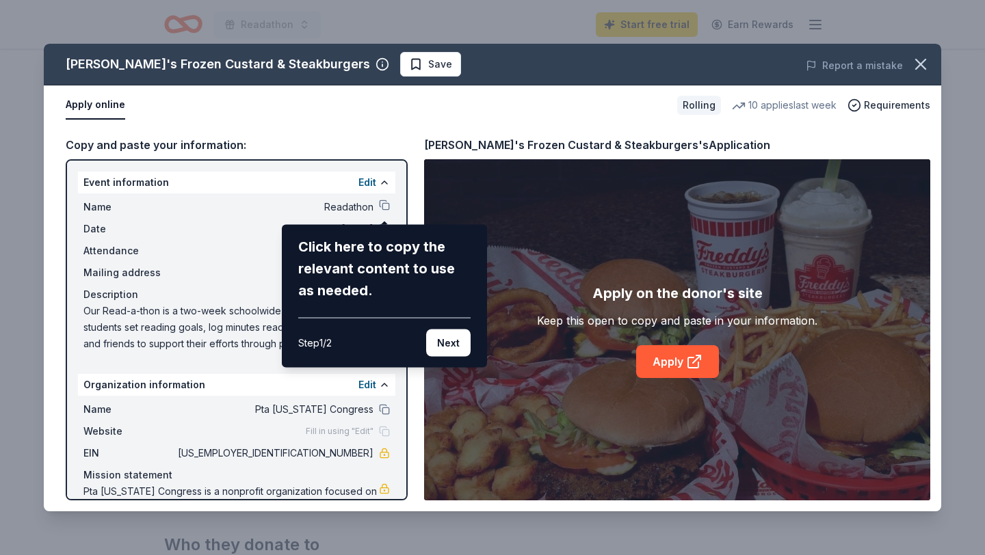
click at [379, 271] on div "Click here to copy the relevant content to use as needed." at bounding box center [384, 269] width 172 height 66
click at [462, 349] on button "Next" at bounding box center [448, 343] width 44 height 27
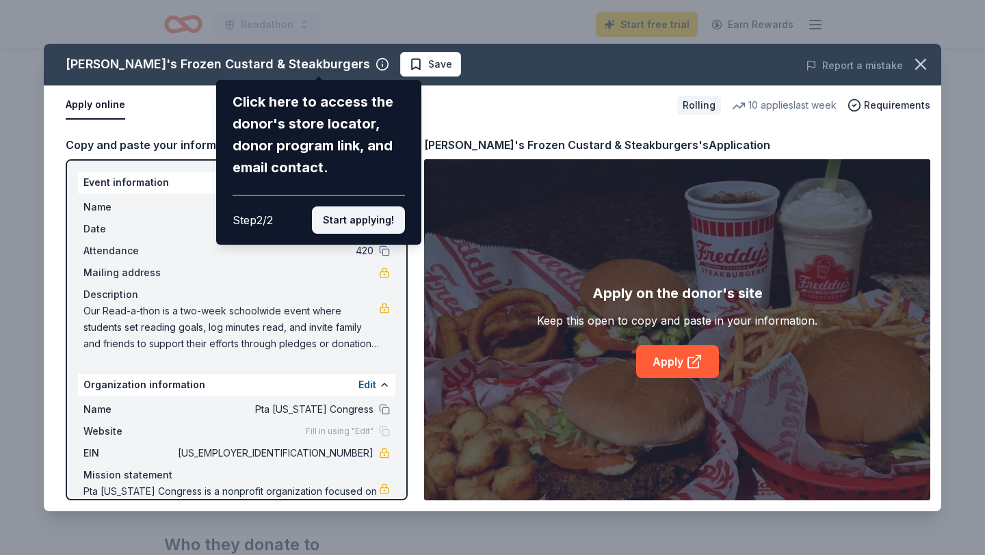
click at [358, 220] on button "Start applying!" at bounding box center [358, 219] width 93 height 27
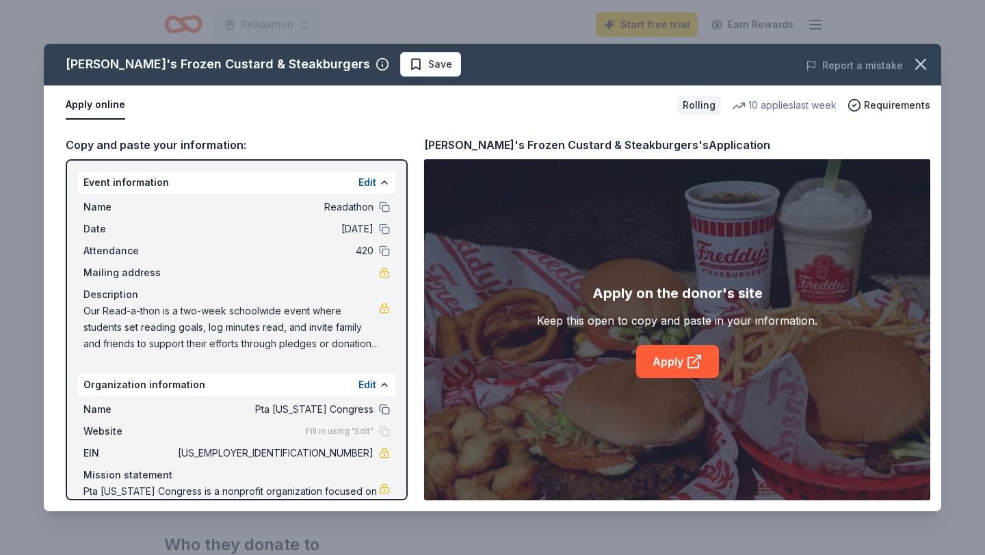
click at [384, 412] on button at bounding box center [384, 409] width 11 height 11
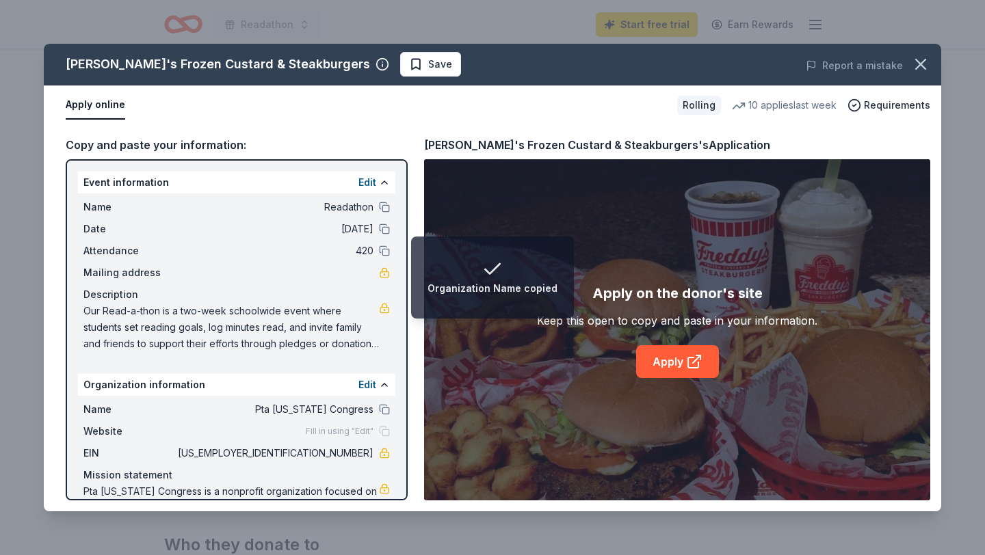
click at [377, 386] on div "Edit" at bounding box center [373, 385] width 31 height 16
click at [368, 385] on button "Edit" at bounding box center [367, 385] width 18 height 16
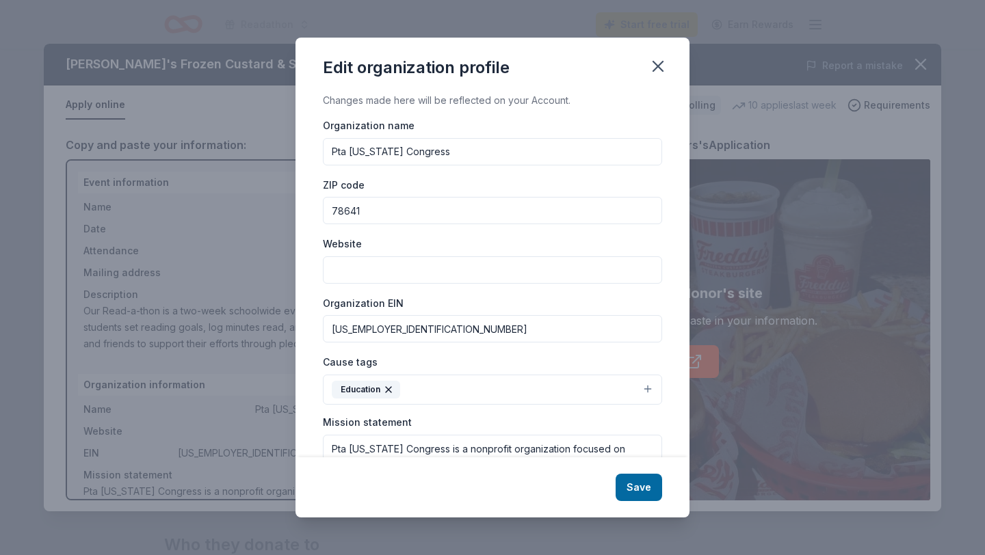
drag, startPoint x: 438, startPoint y: 146, endPoint x: 312, endPoint y: 148, distance: 125.8
click at [312, 148] on div "Changes made here will be reflected on your Account. Organization name Pta Texa…" at bounding box center [492, 274] width 394 height 365
click at [445, 155] on input "Grandview Hills Elementry PTA" at bounding box center [492, 151] width 339 height 27
type input "Grandview Hills Elementary PTA"
click at [416, 209] on input "78641" at bounding box center [492, 210] width 339 height 27
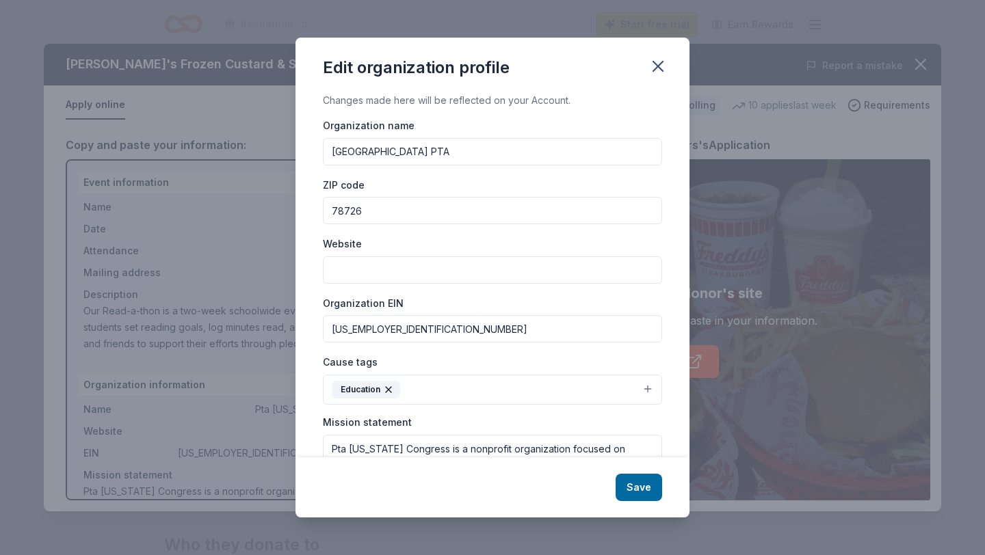
type input "78726"
click at [438, 265] on input "Website" at bounding box center [492, 269] width 339 height 27
paste input "https://www.grandviewhillspta.org/home"
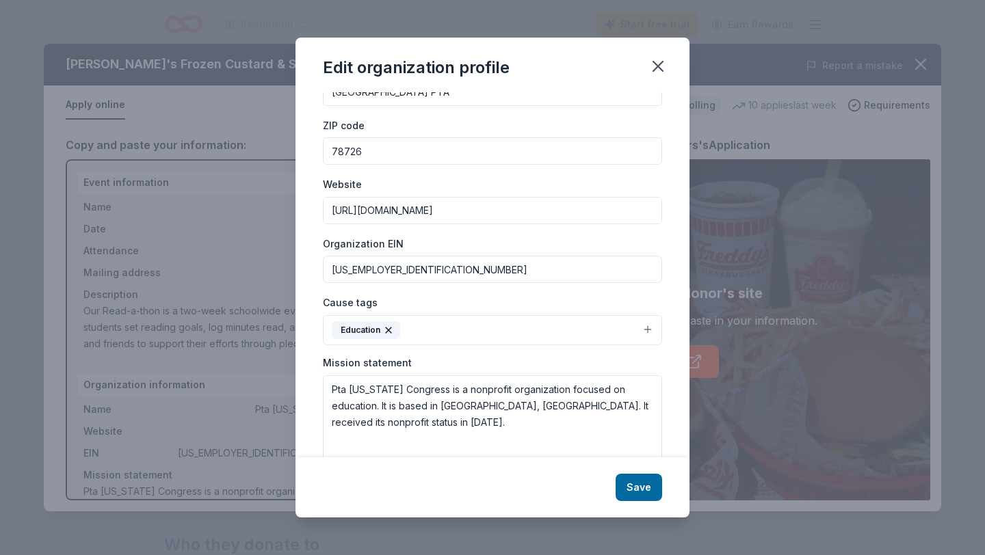
scroll to position [93, 0]
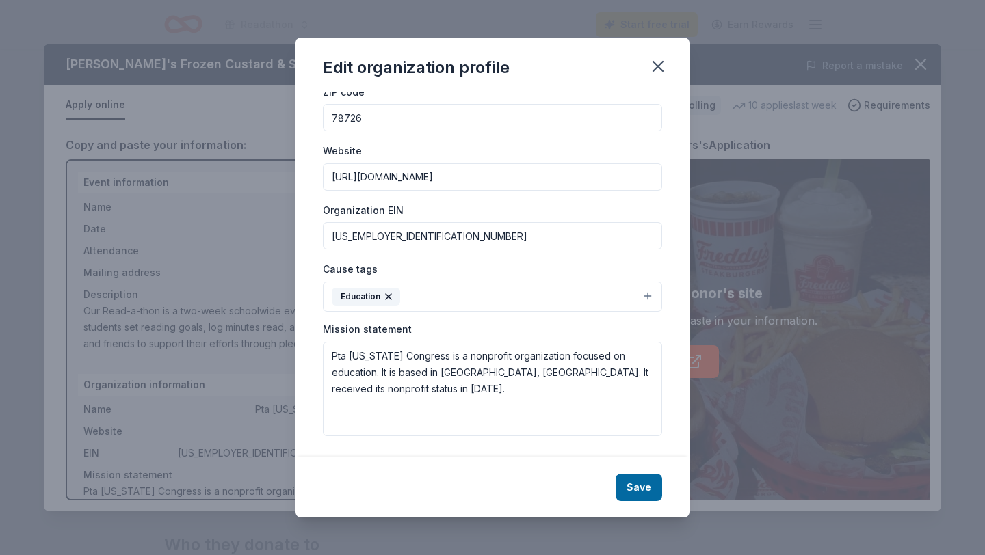
type input "https://www.grandviewhillspta.org/home"
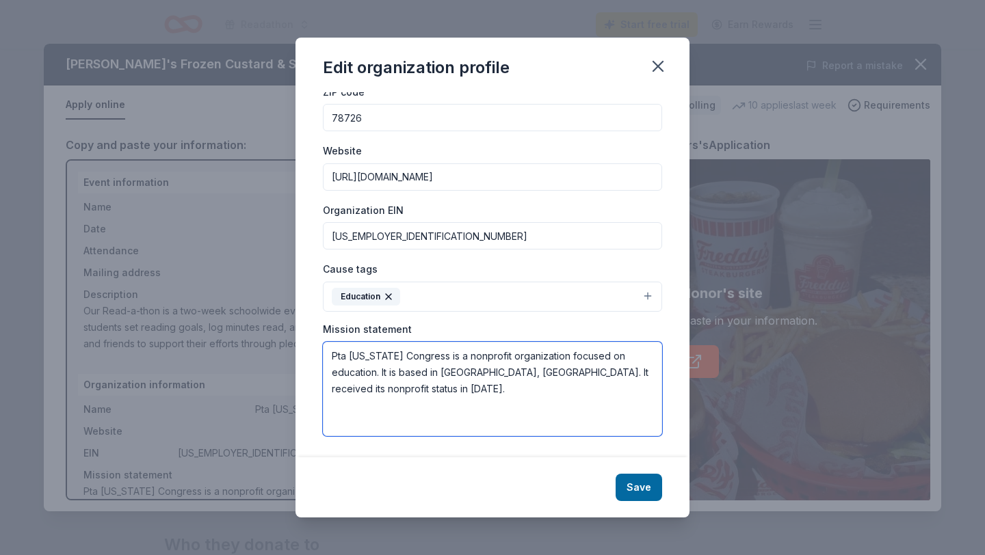
drag, startPoint x: 481, startPoint y: 411, endPoint x: 323, endPoint y: 353, distance: 167.7
click at [323, 353] on textarea "Pta Texas Congress is a nonprofit organization focused on education. It is base…" at bounding box center [492, 389] width 339 height 94
paste textarea "To make every child's potential a reality by engaging and empowering families a…"
click at [332, 354] on textarea "To make every child's potential a reality by engaging and empowering families a…" at bounding box center [492, 389] width 339 height 94
type textarea "To make every child's potential a reality by engaging and empowering families a…"
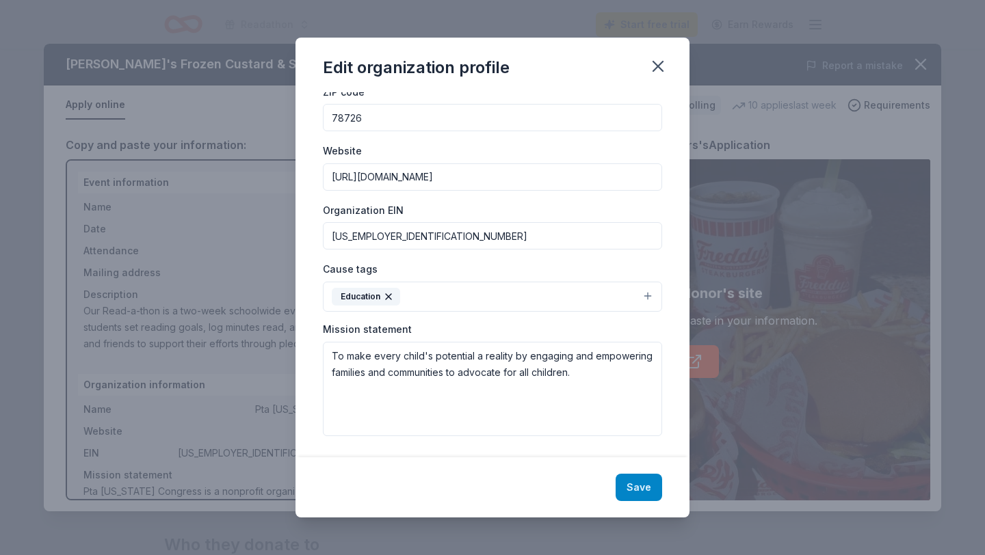
click at [637, 483] on button "Save" at bounding box center [638, 487] width 46 height 27
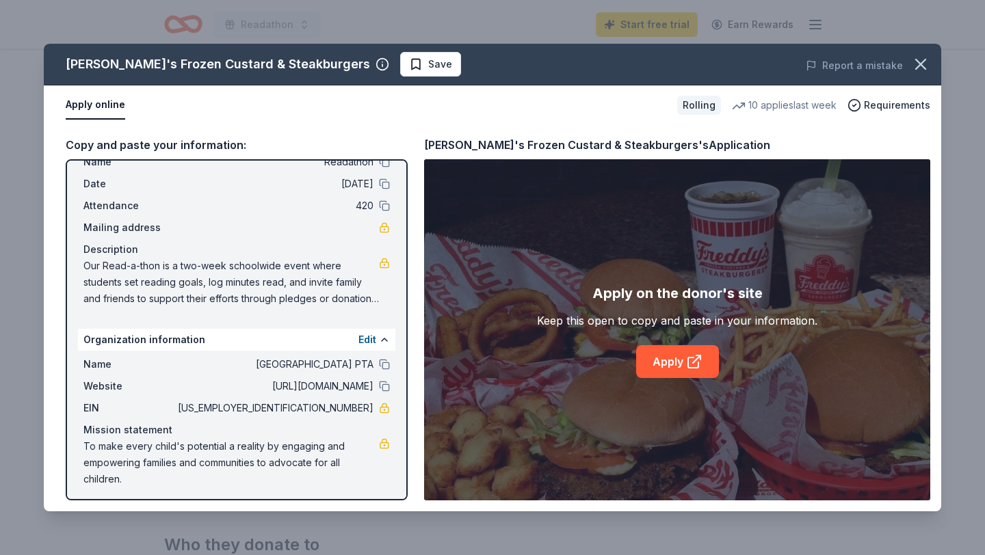
scroll to position [50, 0]
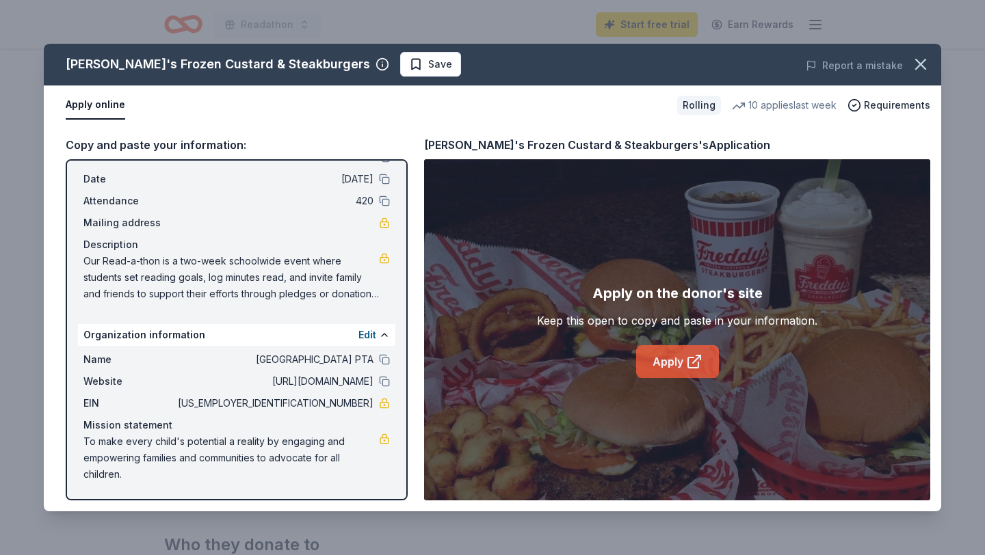
click at [669, 367] on link "Apply" at bounding box center [677, 361] width 83 height 33
click at [920, 66] on icon "button" at bounding box center [920, 64] width 19 height 19
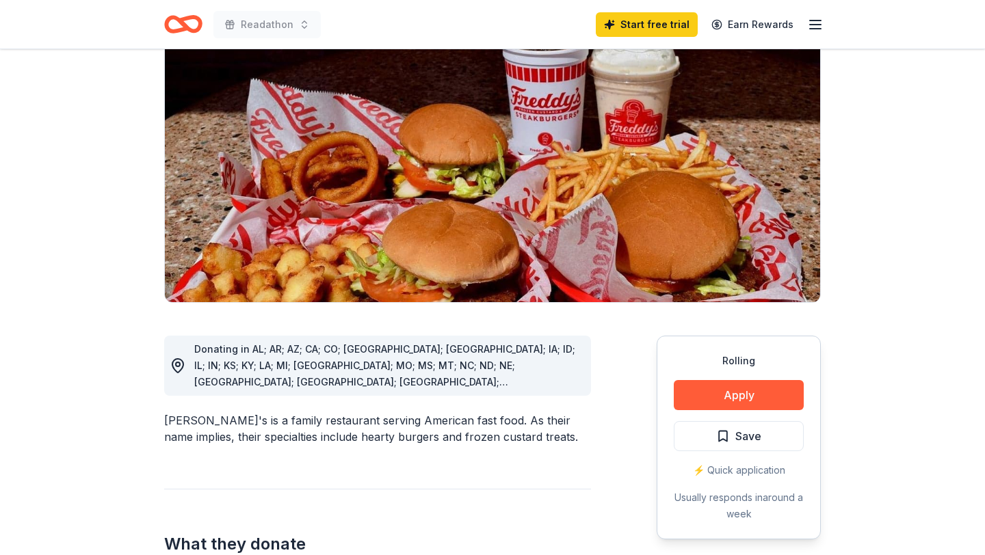
scroll to position [0, 0]
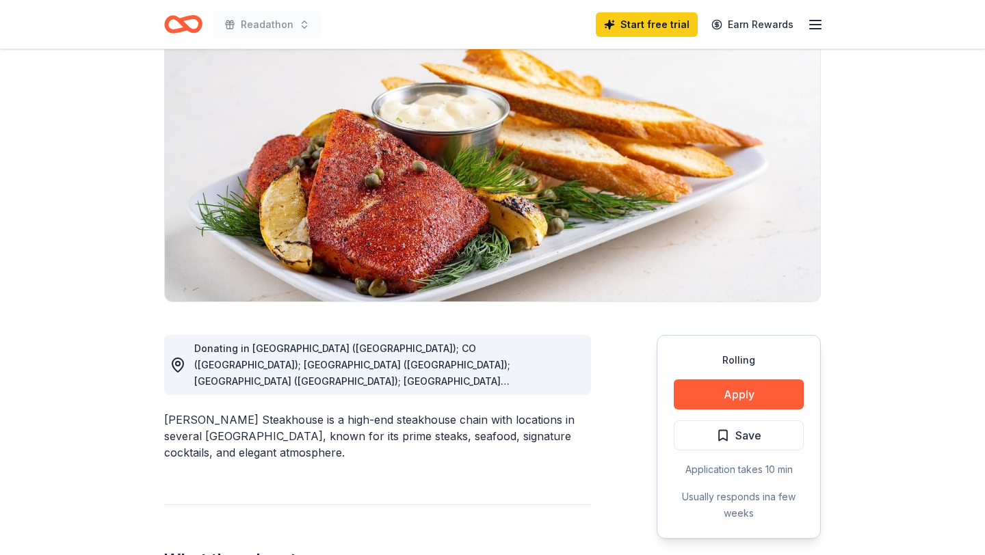
scroll to position [114, 0]
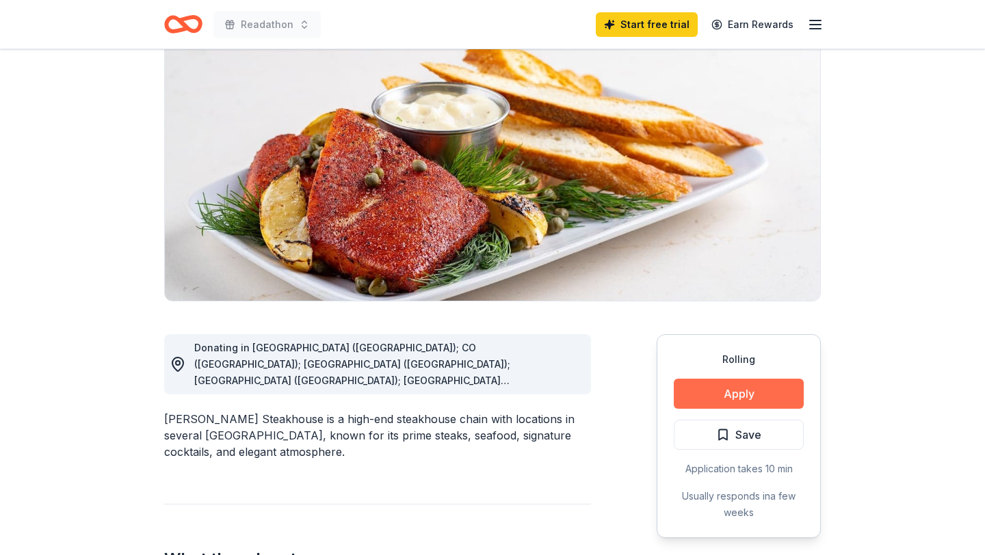
click at [740, 401] on button "Apply" at bounding box center [739, 394] width 130 height 30
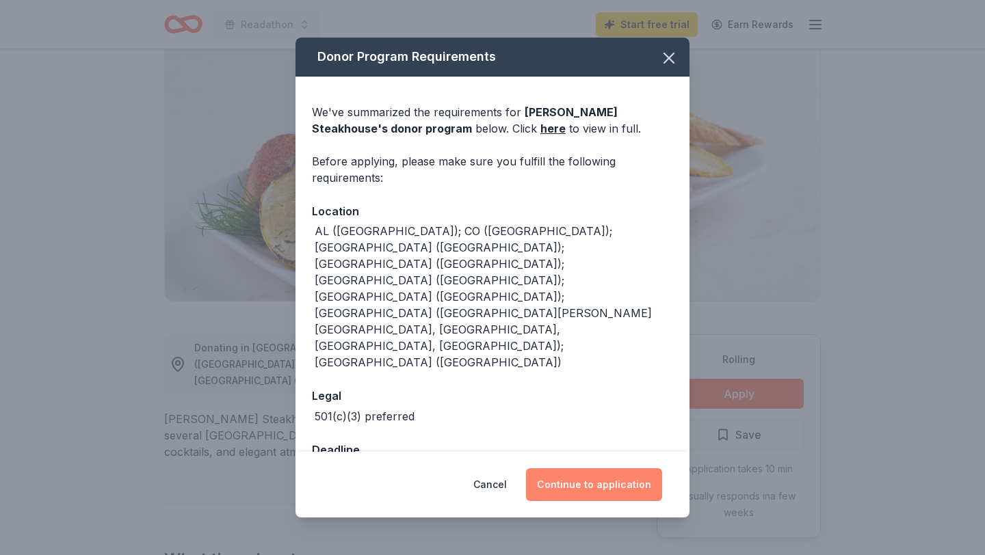
click at [571, 468] on button "Continue to application" at bounding box center [594, 484] width 136 height 33
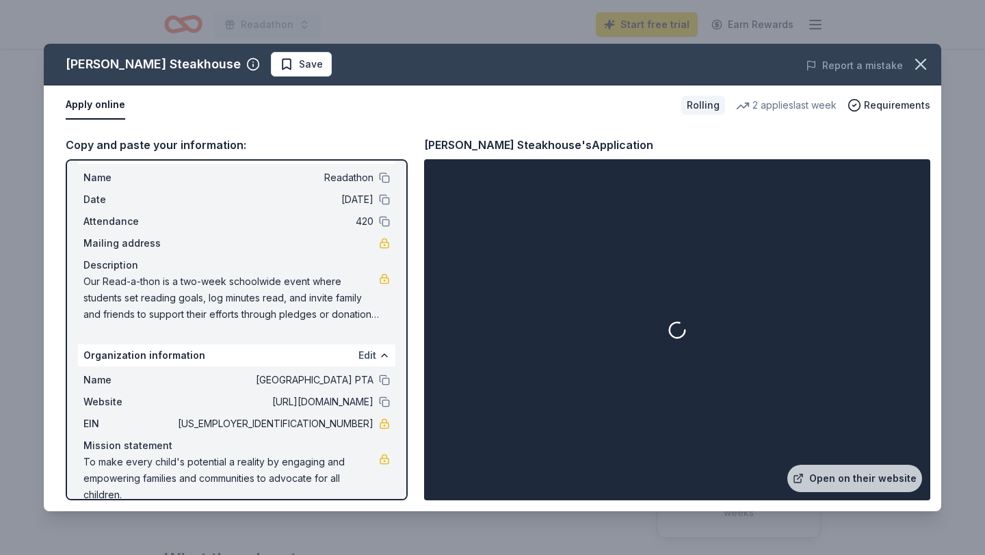
scroll to position [50, 0]
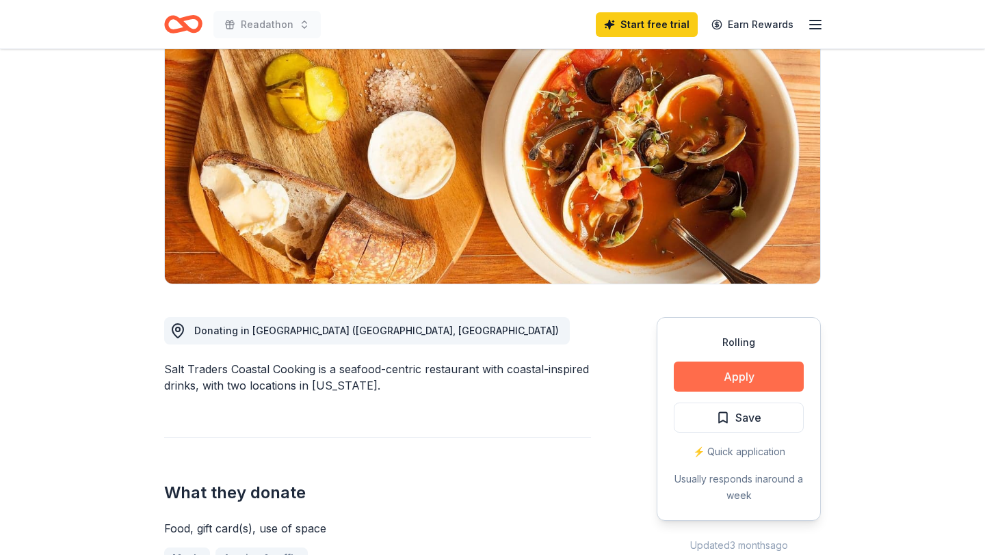
scroll to position [135, 0]
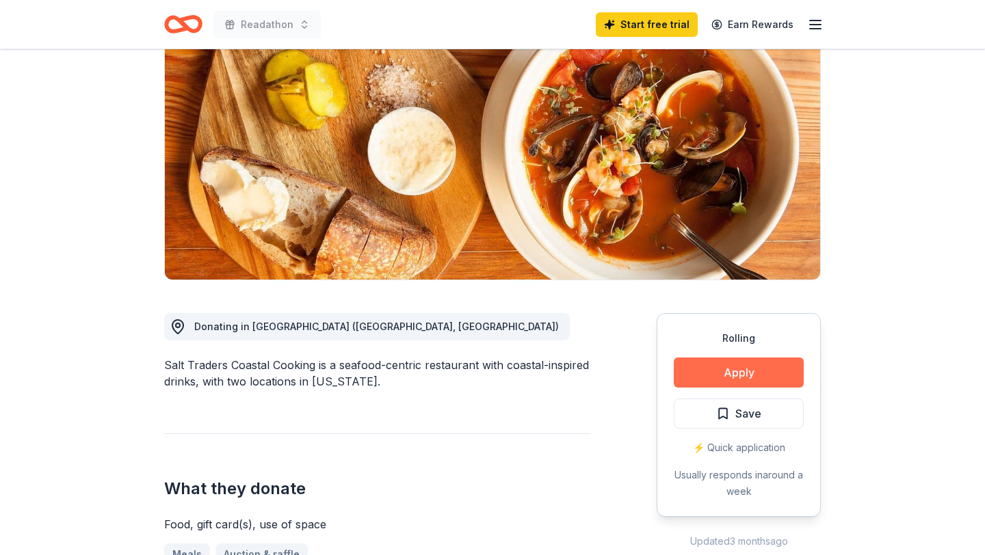
click at [750, 364] on button "Apply" at bounding box center [739, 373] width 130 height 30
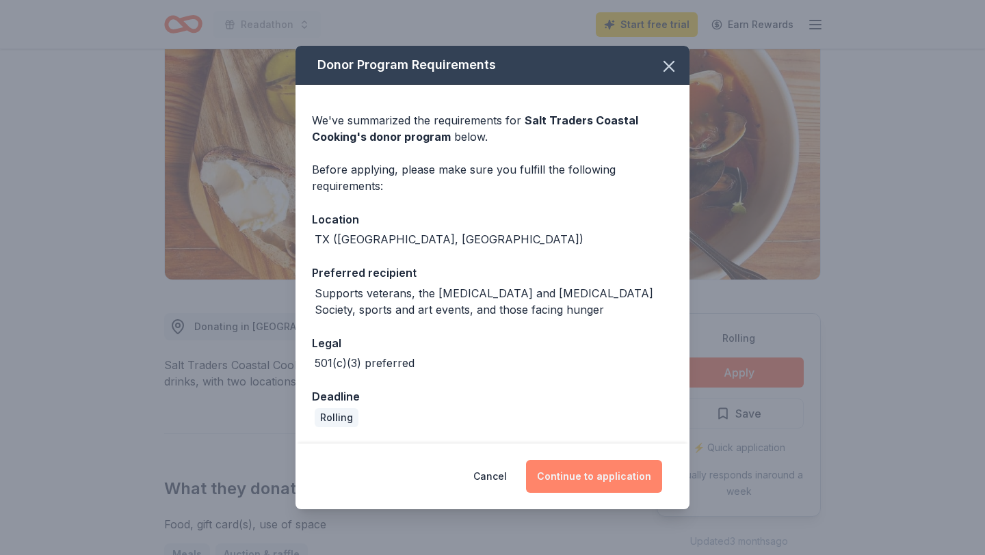
click at [600, 473] on button "Continue to application" at bounding box center [594, 476] width 136 height 33
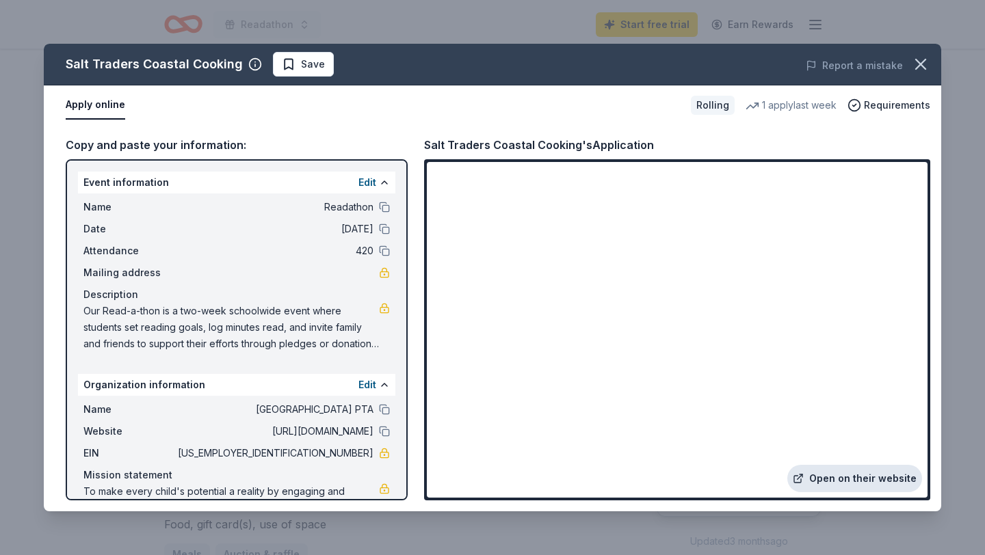
click at [888, 477] on link "Open on their website" at bounding box center [854, 478] width 135 height 27
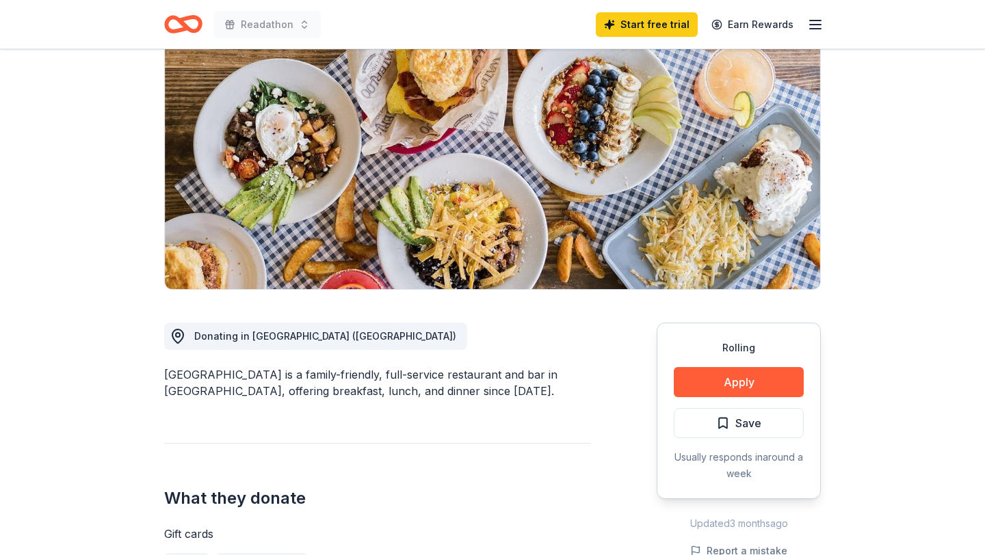
scroll to position [134, 0]
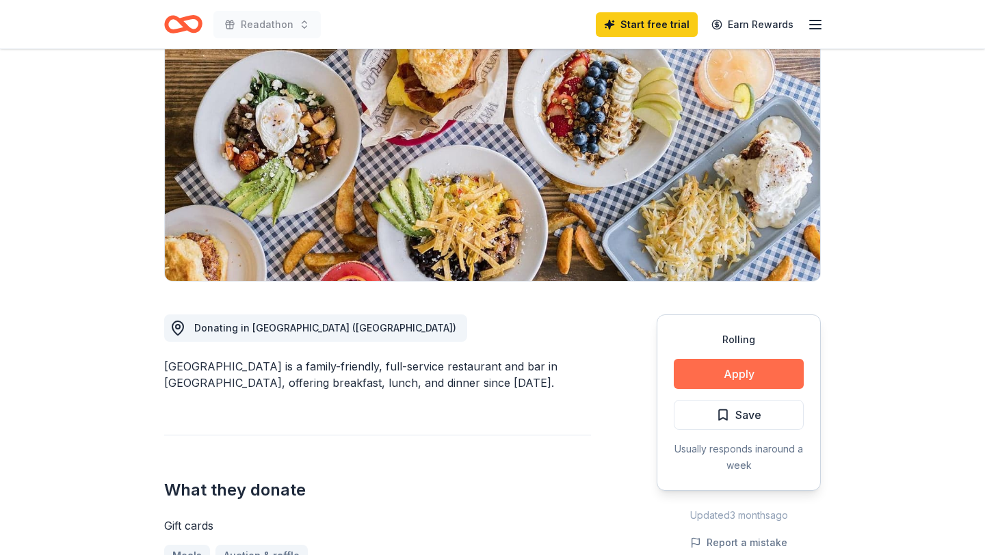
click at [738, 379] on button "Apply" at bounding box center [739, 374] width 130 height 30
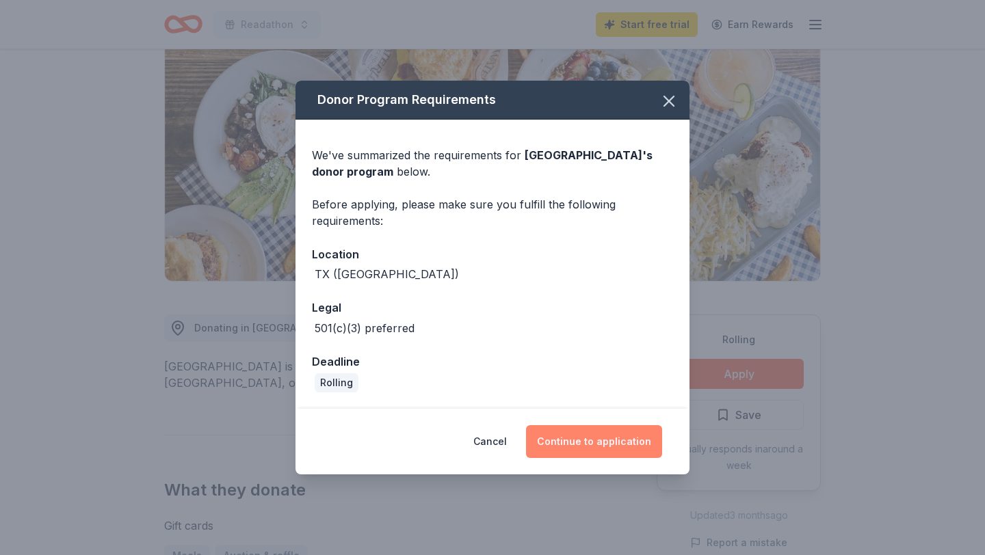
click at [597, 438] on button "Continue to application" at bounding box center [594, 441] width 136 height 33
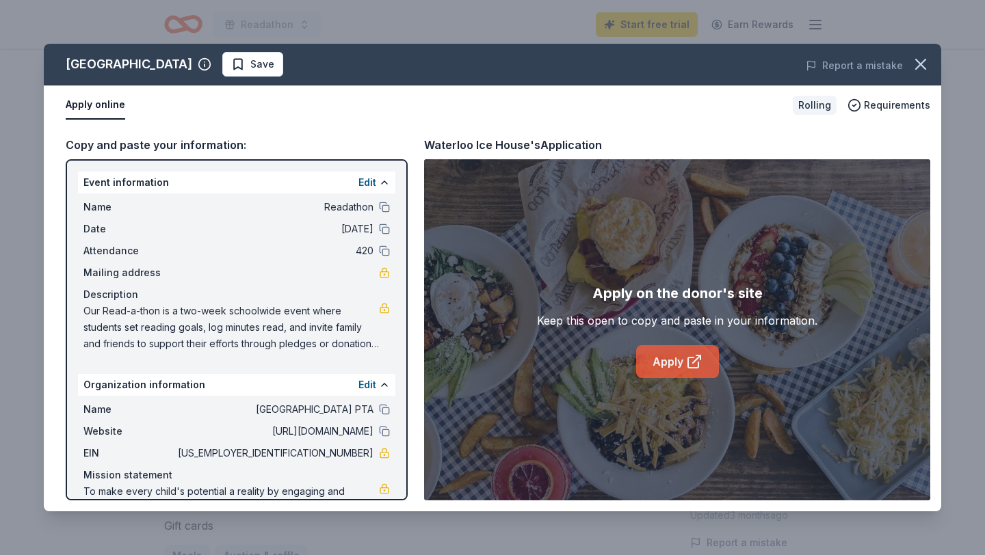
click at [656, 360] on link "Apply" at bounding box center [677, 361] width 83 height 33
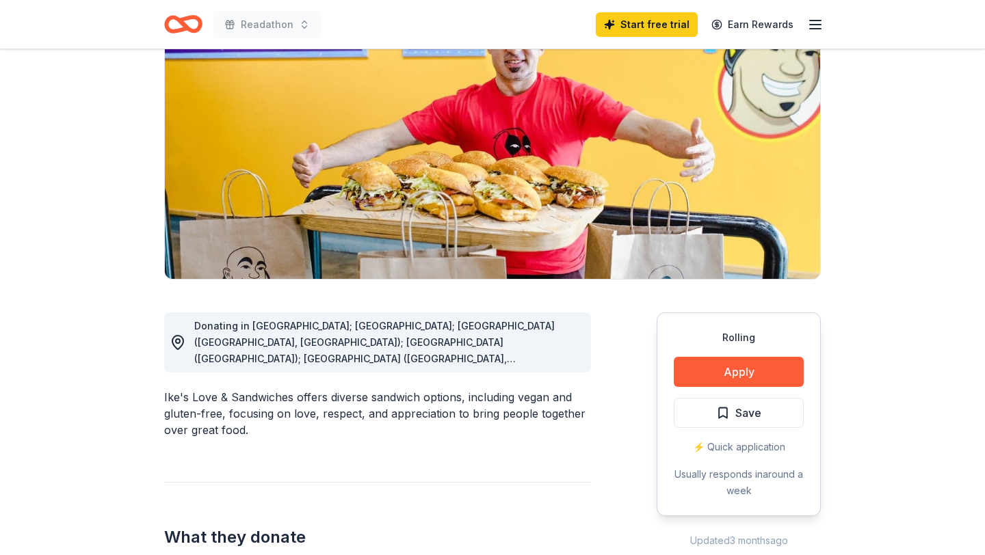
scroll to position [137, 0]
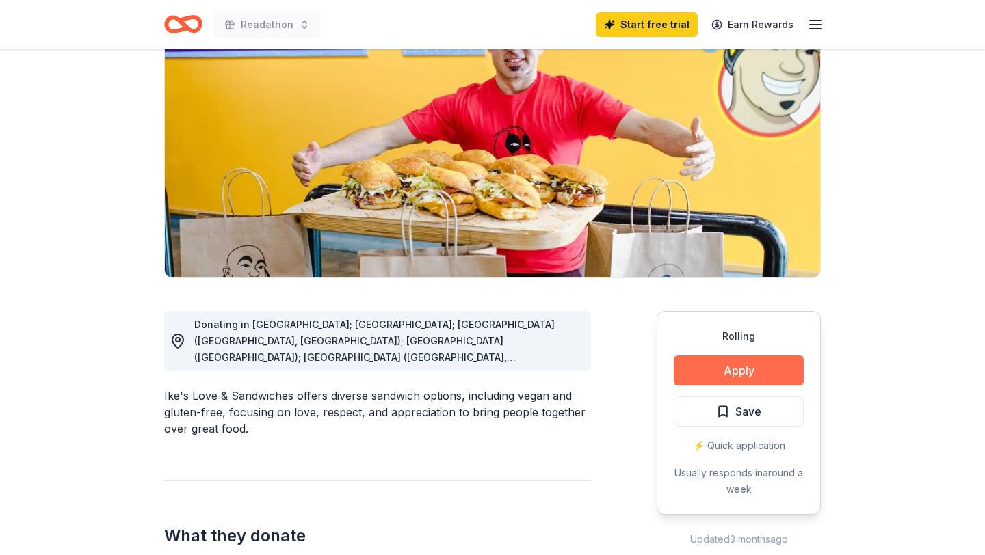
click at [721, 375] on button "Apply" at bounding box center [739, 371] width 130 height 30
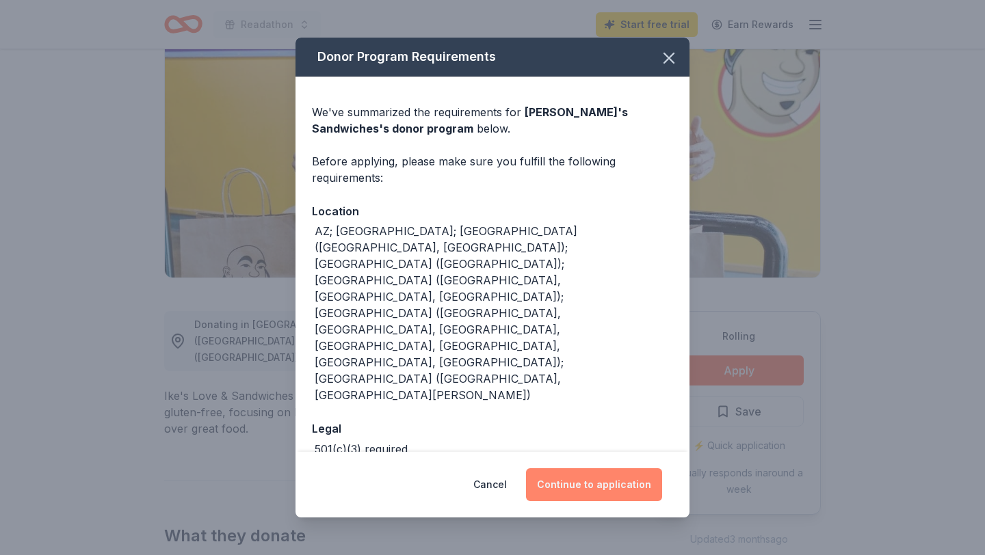
click at [583, 468] on button "Continue to application" at bounding box center [594, 484] width 136 height 33
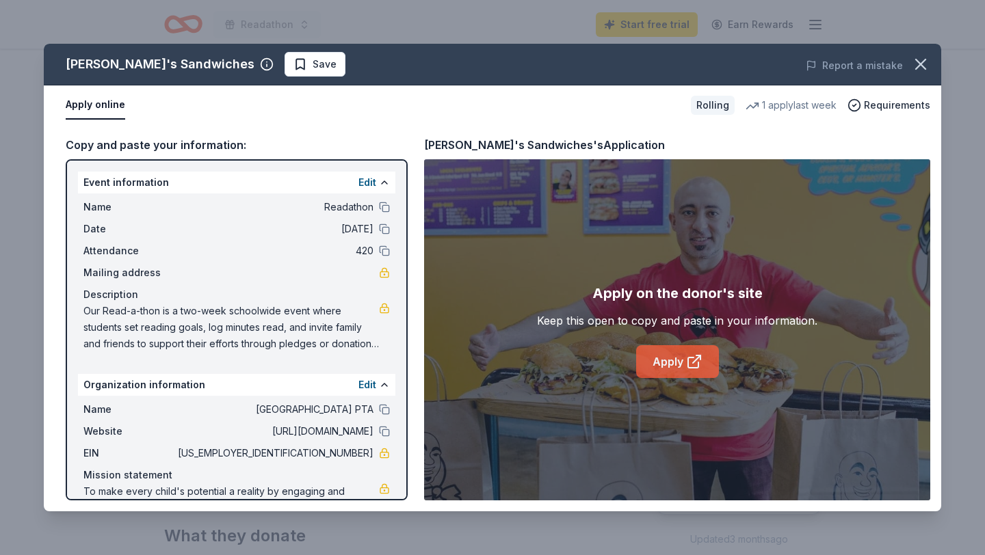
click at [690, 371] on link "Apply" at bounding box center [677, 361] width 83 height 33
click at [920, 62] on icon "button" at bounding box center [920, 64] width 19 height 19
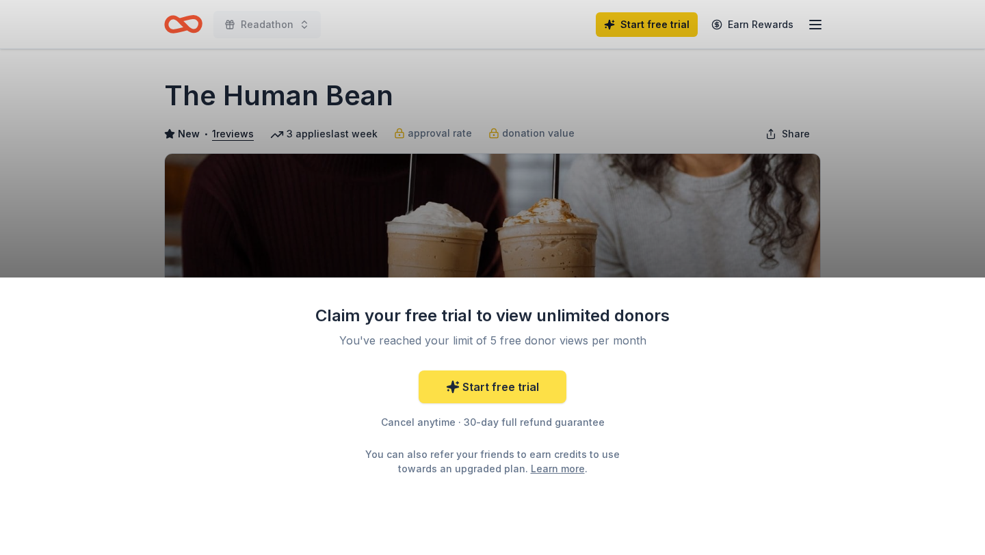
click at [505, 377] on link "Start free trial" at bounding box center [492, 387] width 148 height 33
click at [509, 389] on link "Start free trial" at bounding box center [492, 387] width 148 height 33
click at [502, 396] on link "Start free trial" at bounding box center [492, 387] width 148 height 33
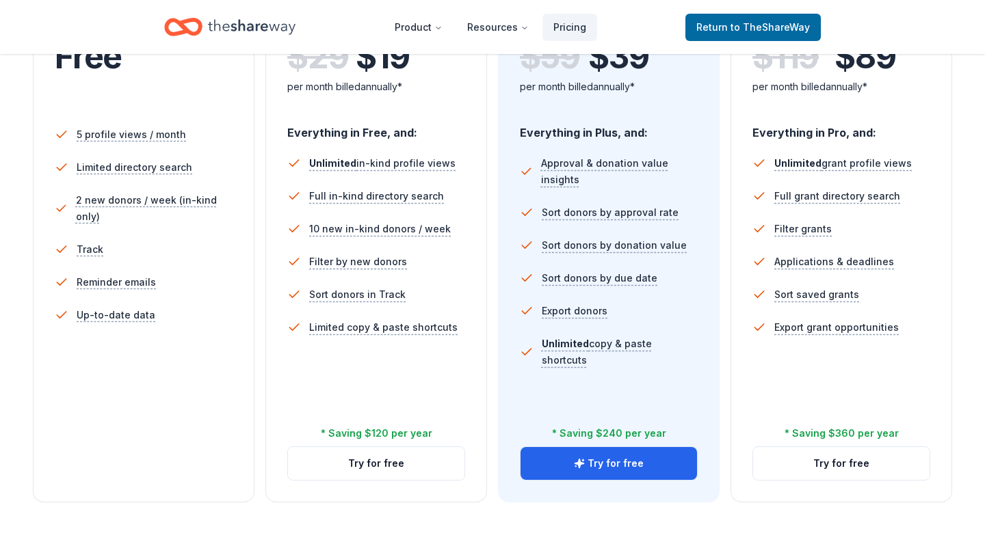
scroll to position [354, 0]
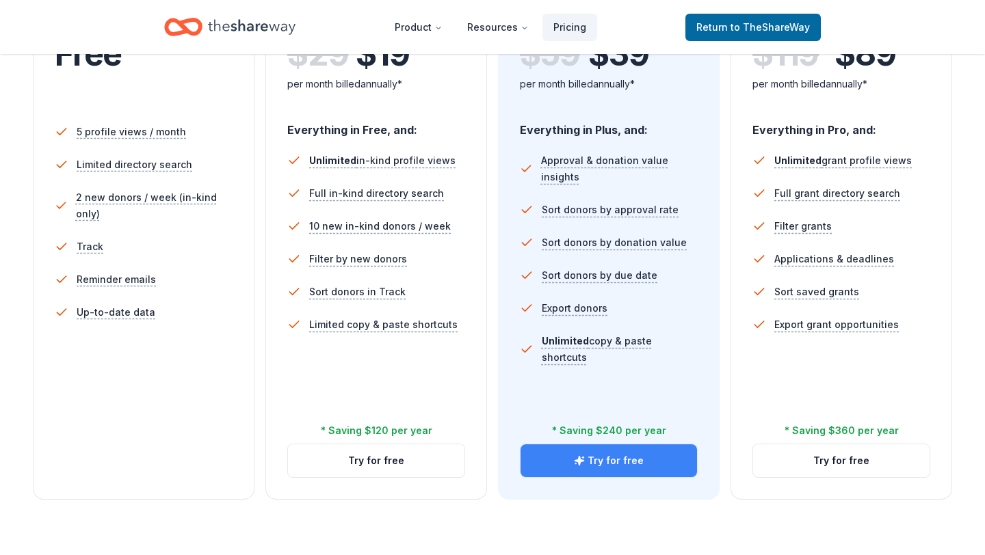
click at [657, 470] on button "Try for free" at bounding box center [608, 460] width 176 height 33
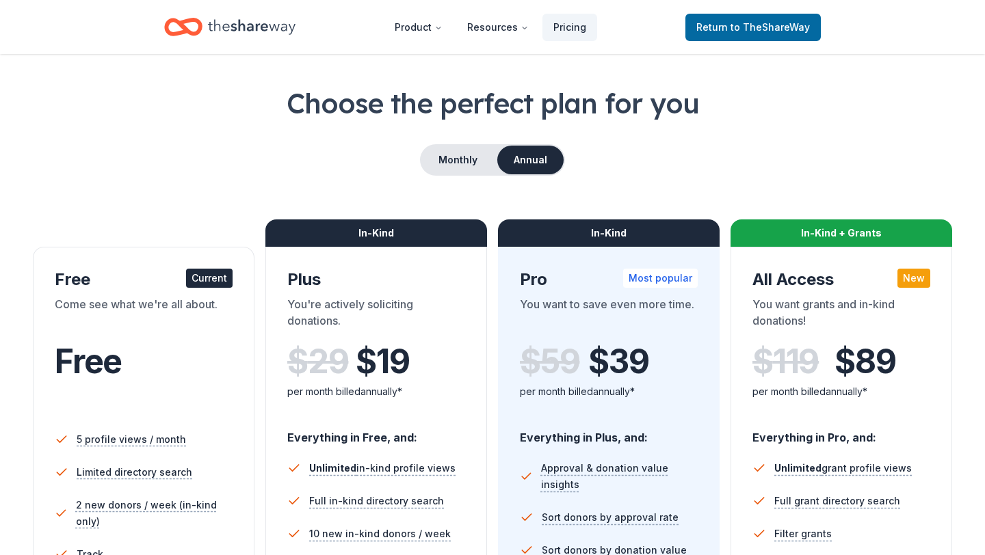
scroll to position [49, 0]
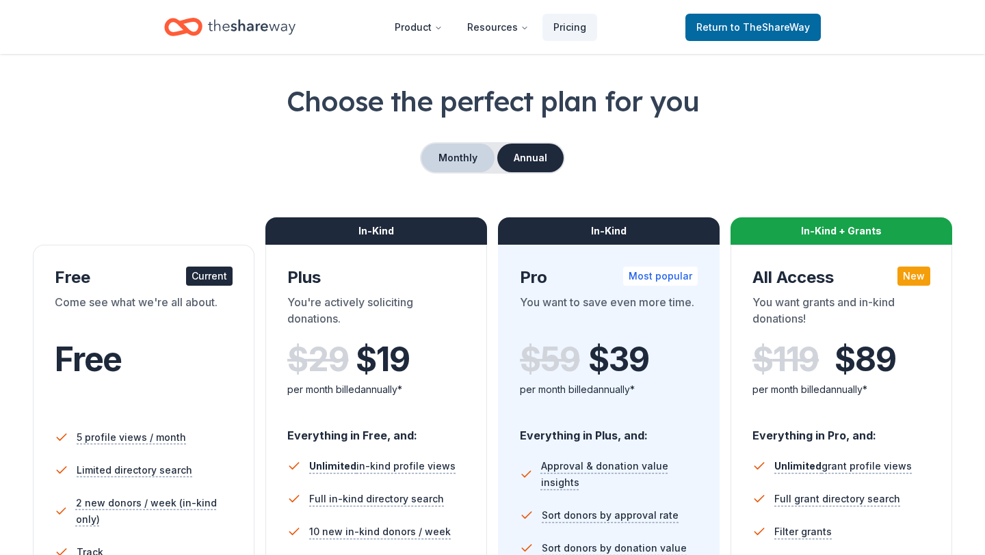
click at [468, 153] on button "Monthly" at bounding box center [457, 158] width 73 height 29
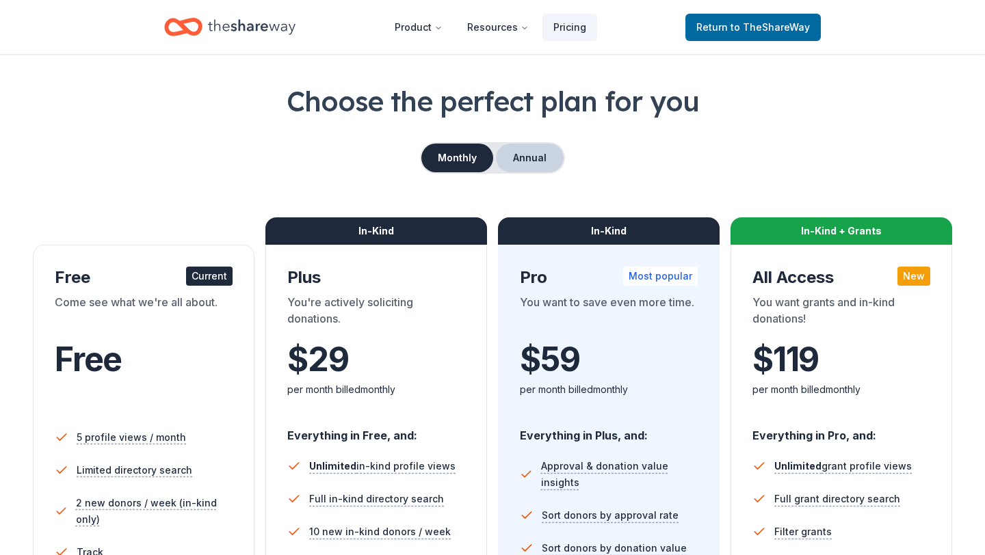
click at [503, 165] on button "Annual" at bounding box center [530, 158] width 68 height 29
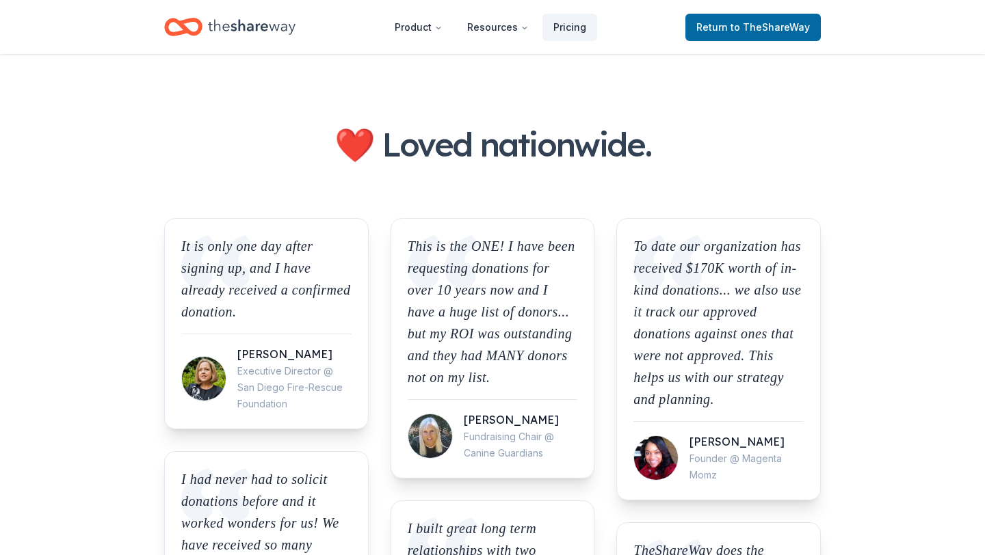
scroll to position [1048, 0]
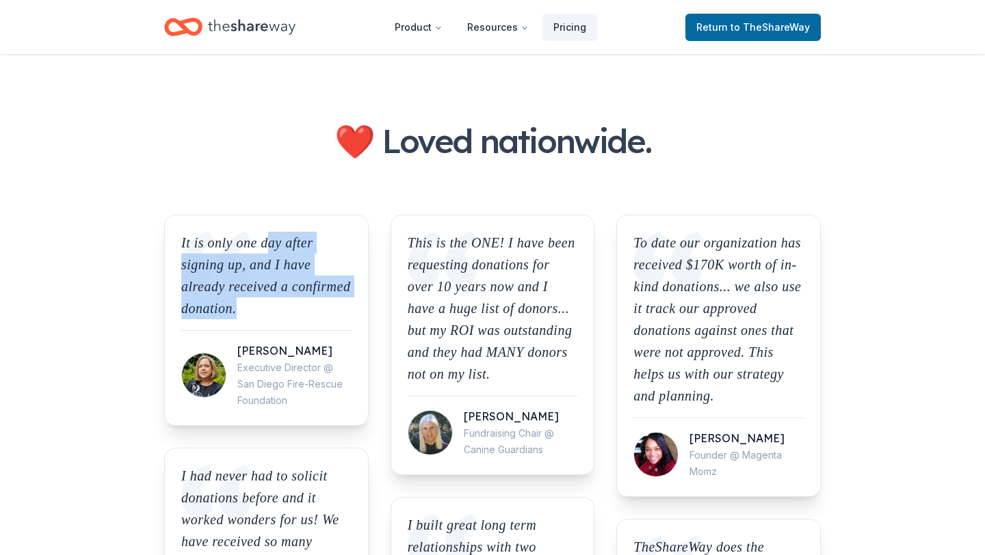
drag, startPoint x: 280, startPoint y: 243, endPoint x: 330, endPoint y: 308, distance: 81.0
click at [331, 308] on p "It is only one day after signing up, and I have already received a confirmed do…" at bounding box center [266, 276] width 170 height 88
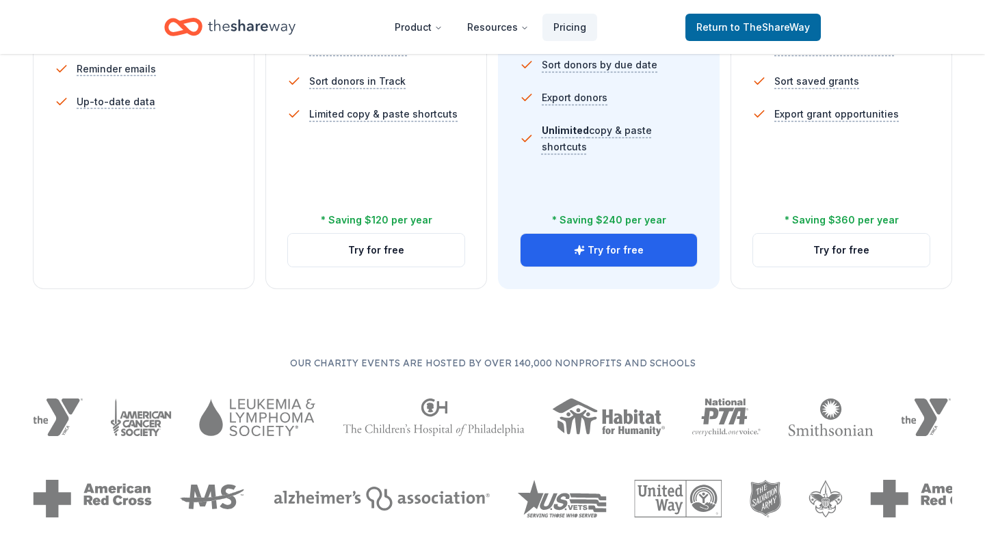
scroll to position [557, 0]
